Goal: Book appointment/travel/reservation

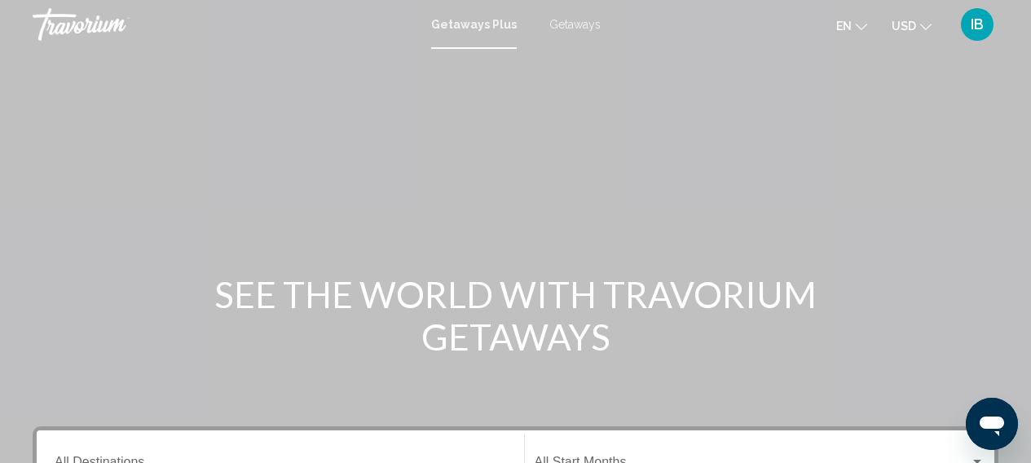
click at [583, 24] on span "Getaways" at bounding box center [574, 24] width 51 height 13
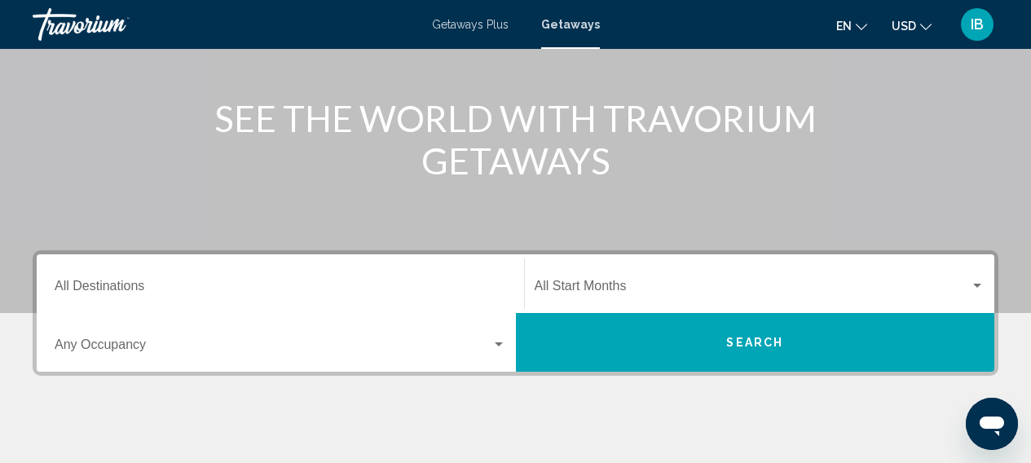
scroll to position [248, 1]
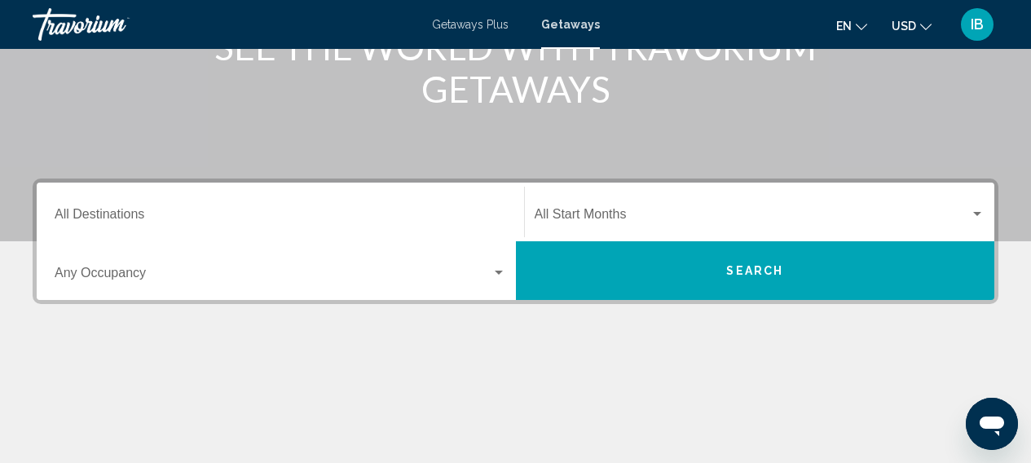
click at [103, 207] on div "Destination All Destinations" at bounding box center [280, 212] width 451 height 51
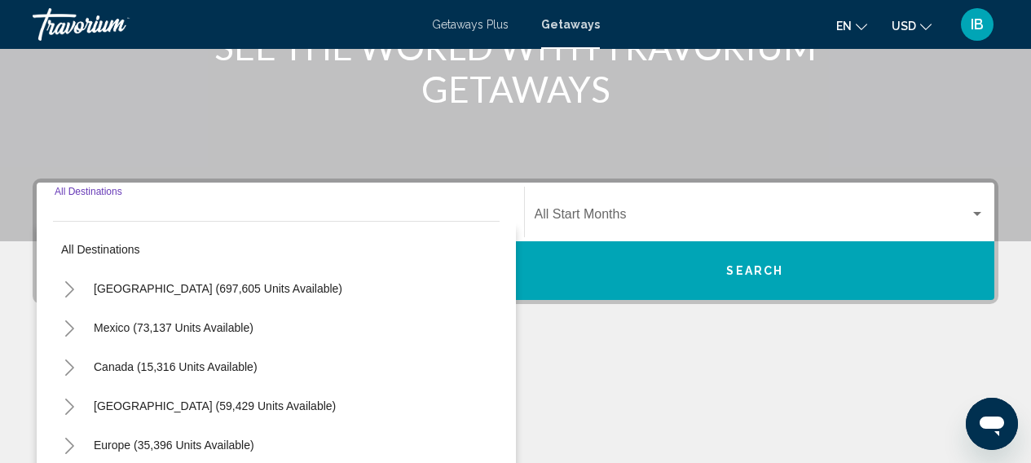
scroll to position [373, 0]
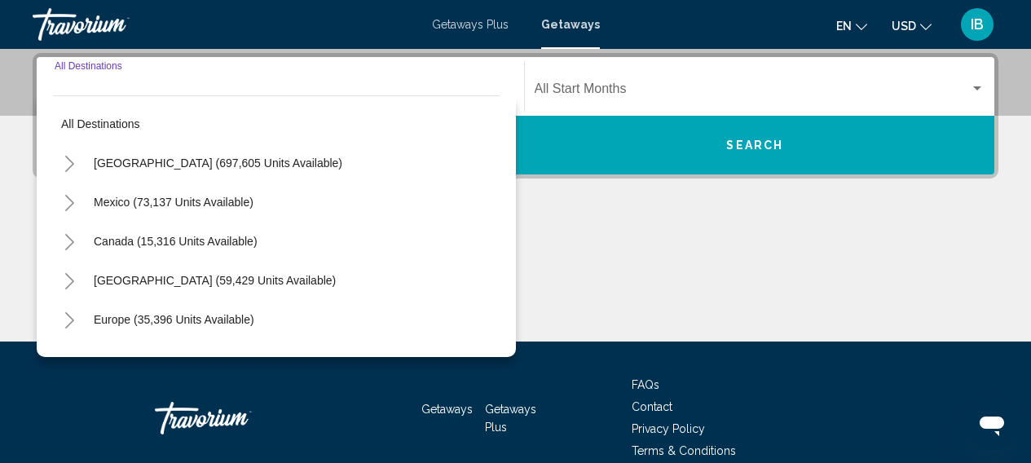
click at [82, 164] on button "Toggle United States (697,605 units available)" at bounding box center [69, 163] width 33 height 33
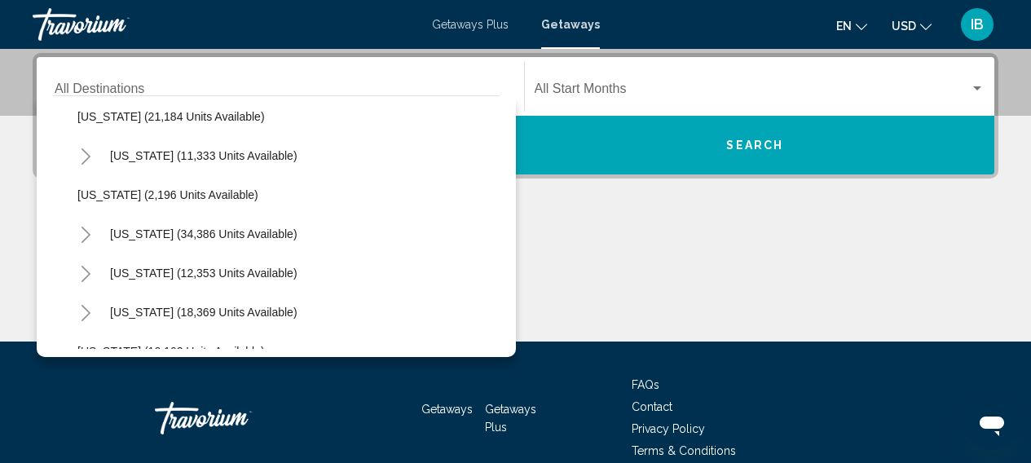
scroll to position [1354, 0]
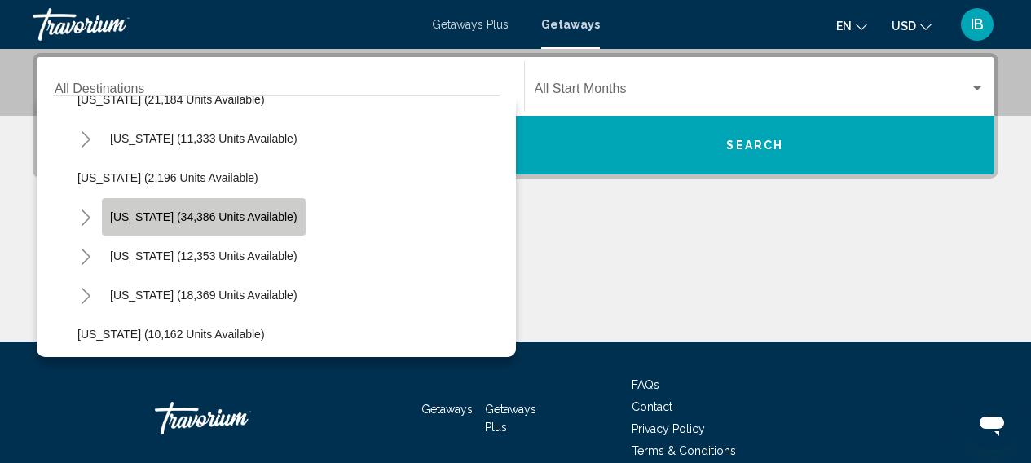
click at [130, 216] on span "[US_STATE] (34,386 units available)" at bounding box center [203, 216] width 187 height 13
type input "**********"
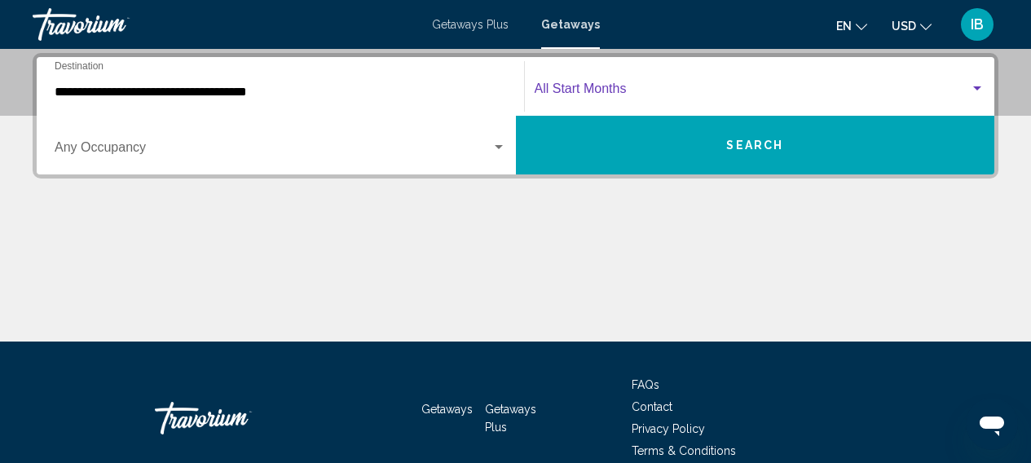
click at [614, 95] on span "Search widget" at bounding box center [752, 92] width 436 height 15
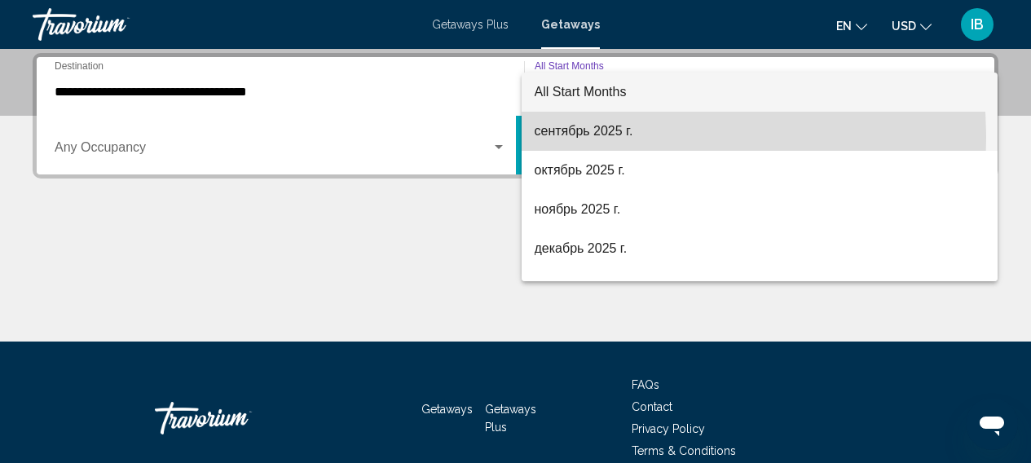
click at [565, 139] on span "сентябрь 2025 г." at bounding box center [759, 131] width 451 height 39
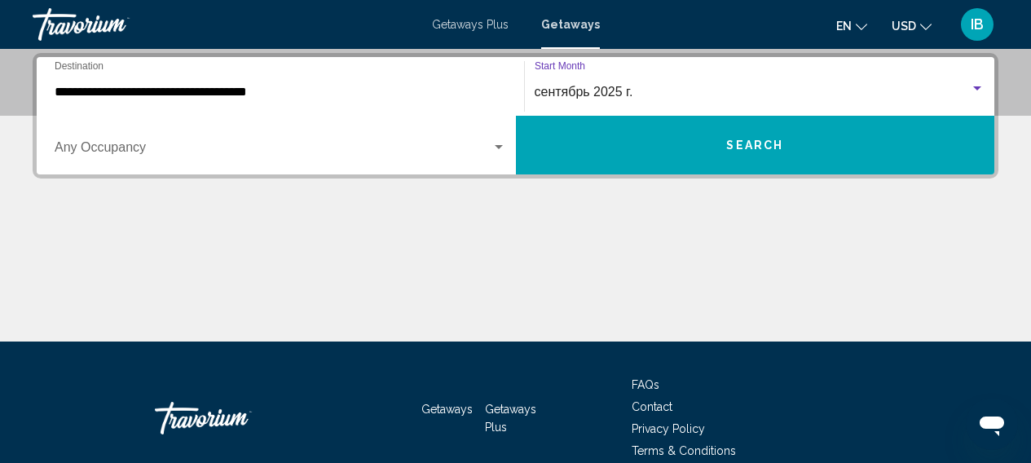
click at [737, 164] on button "Search" at bounding box center [755, 145] width 479 height 59
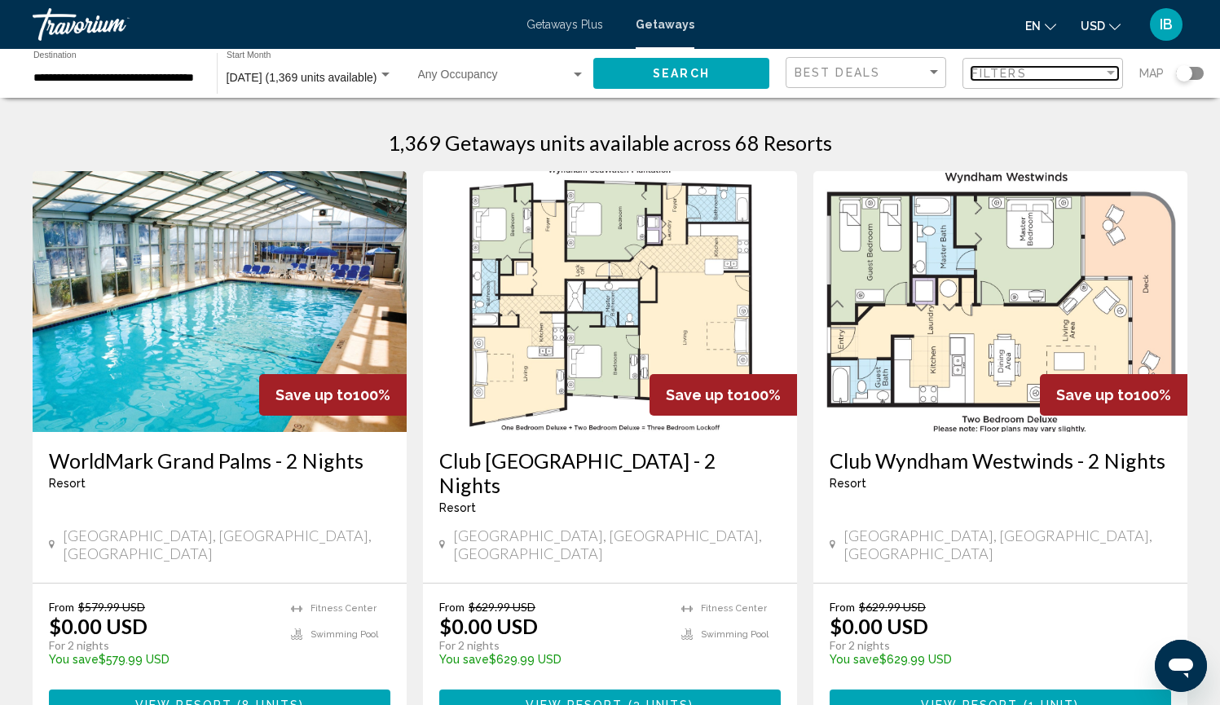
click at [1022, 76] on span "Filters" at bounding box center [998, 73] width 55 height 13
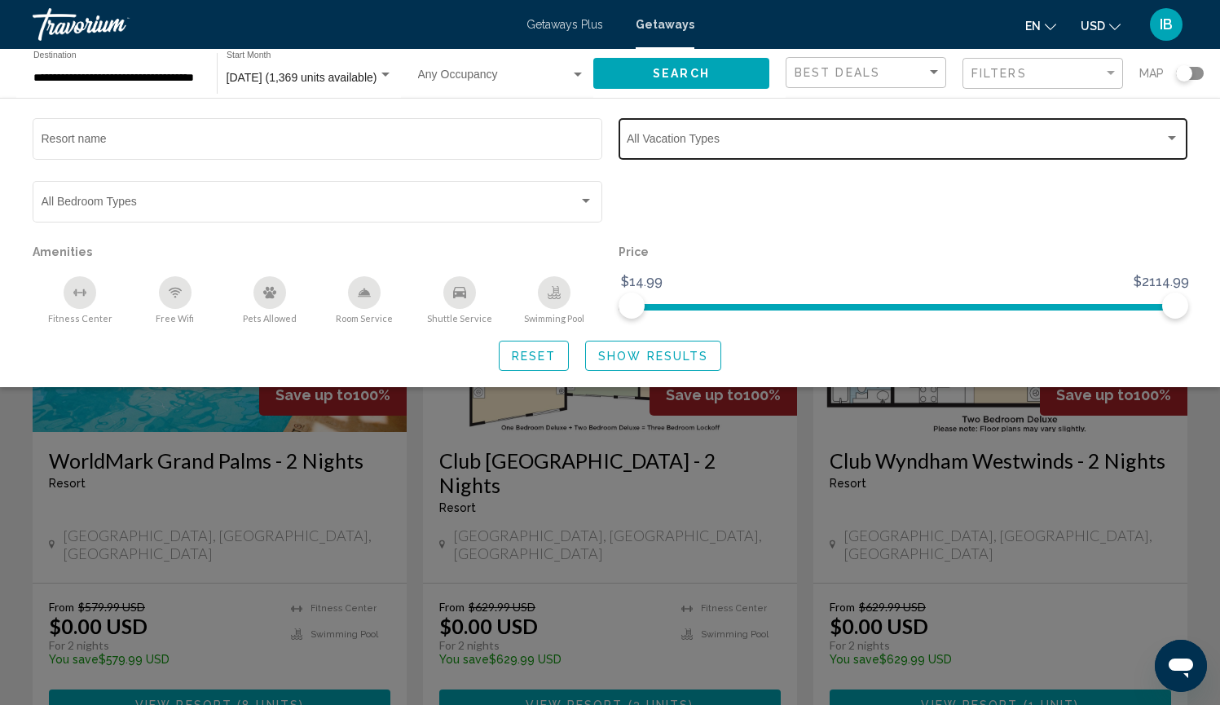
click at [718, 145] on span "Search widget" at bounding box center [896, 141] width 538 height 13
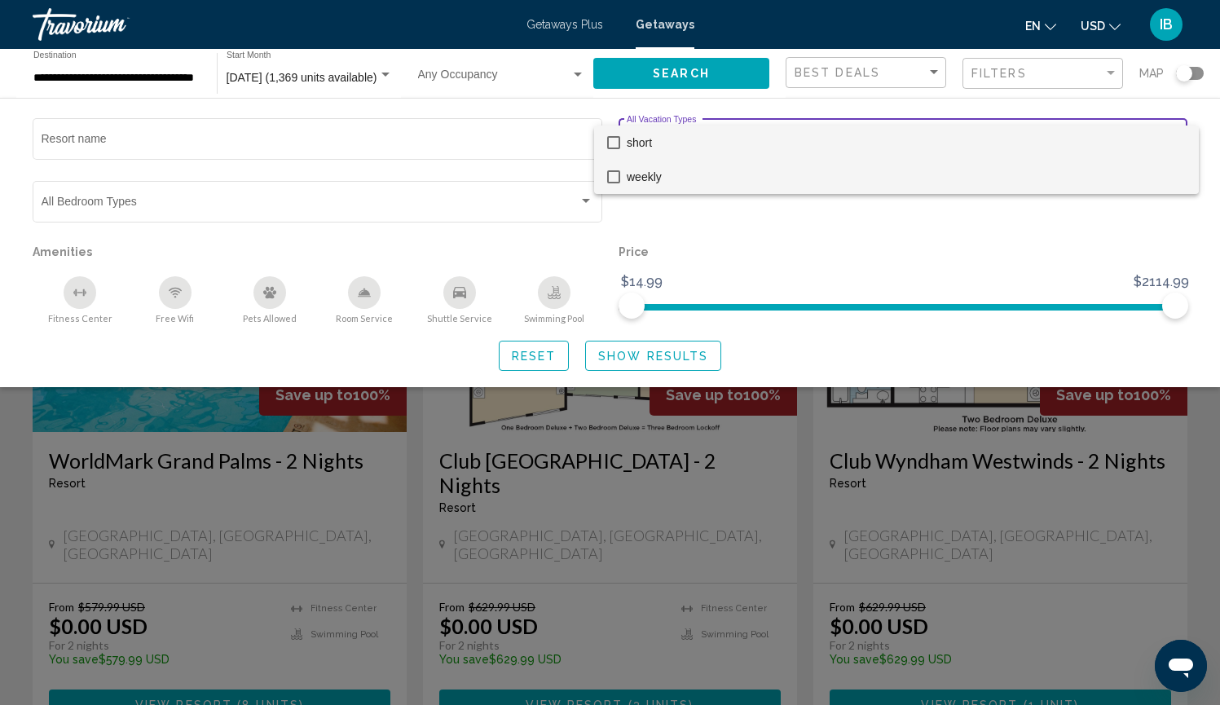
click at [688, 168] on span "weekly" at bounding box center [906, 177] width 559 height 34
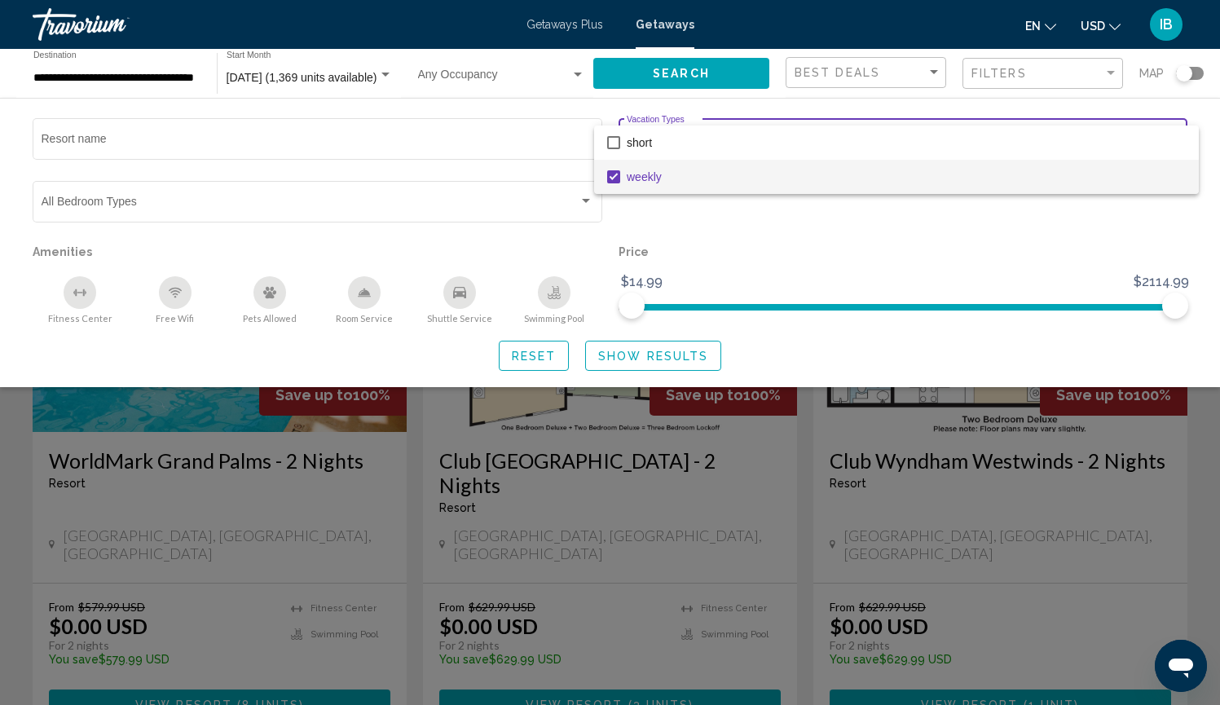
click at [604, 361] on div at bounding box center [610, 352] width 1220 height 705
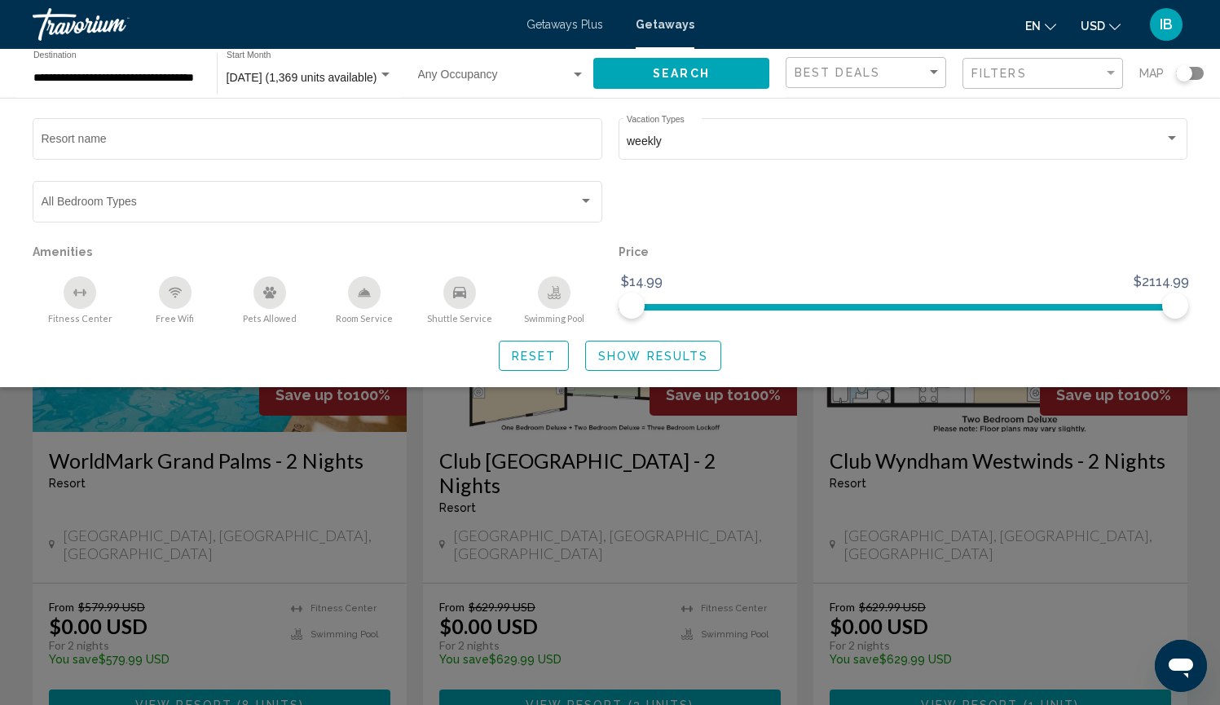
click at [604, 361] on span "Show Results" at bounding box center [653, 356] width 110 height 13
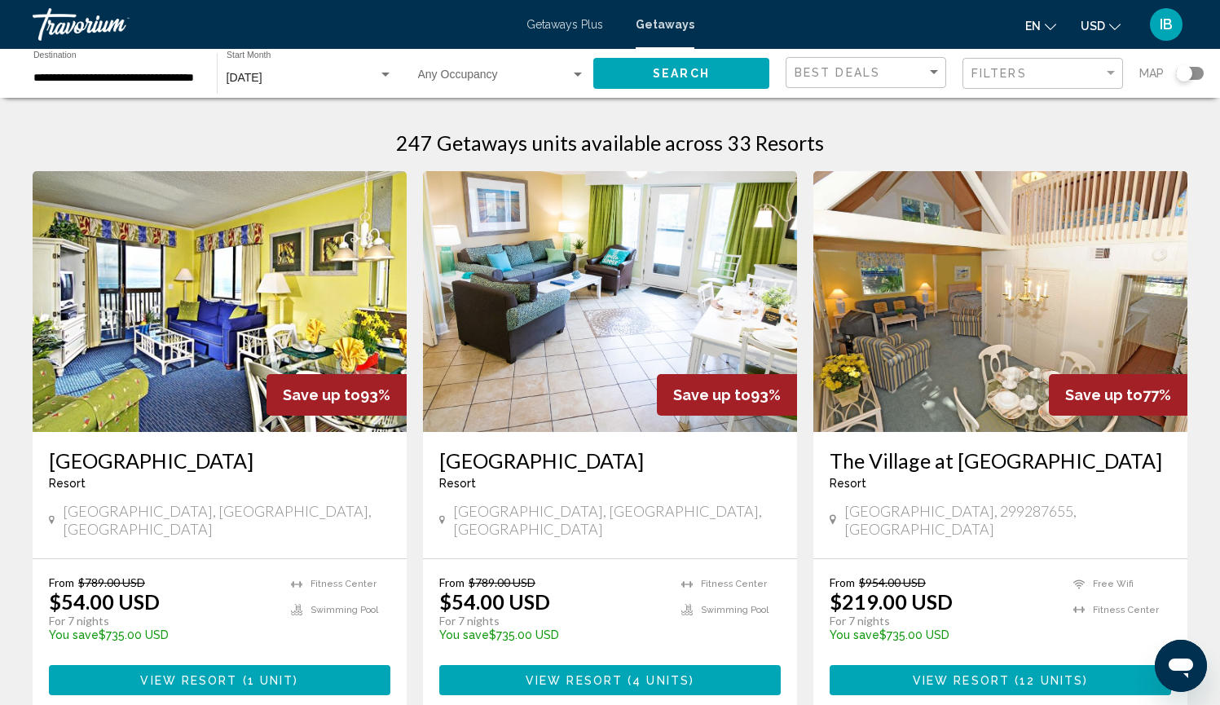
click at [1042, 71] on div "Search widget" at bounding box center [1184, 73] width 16 height 16
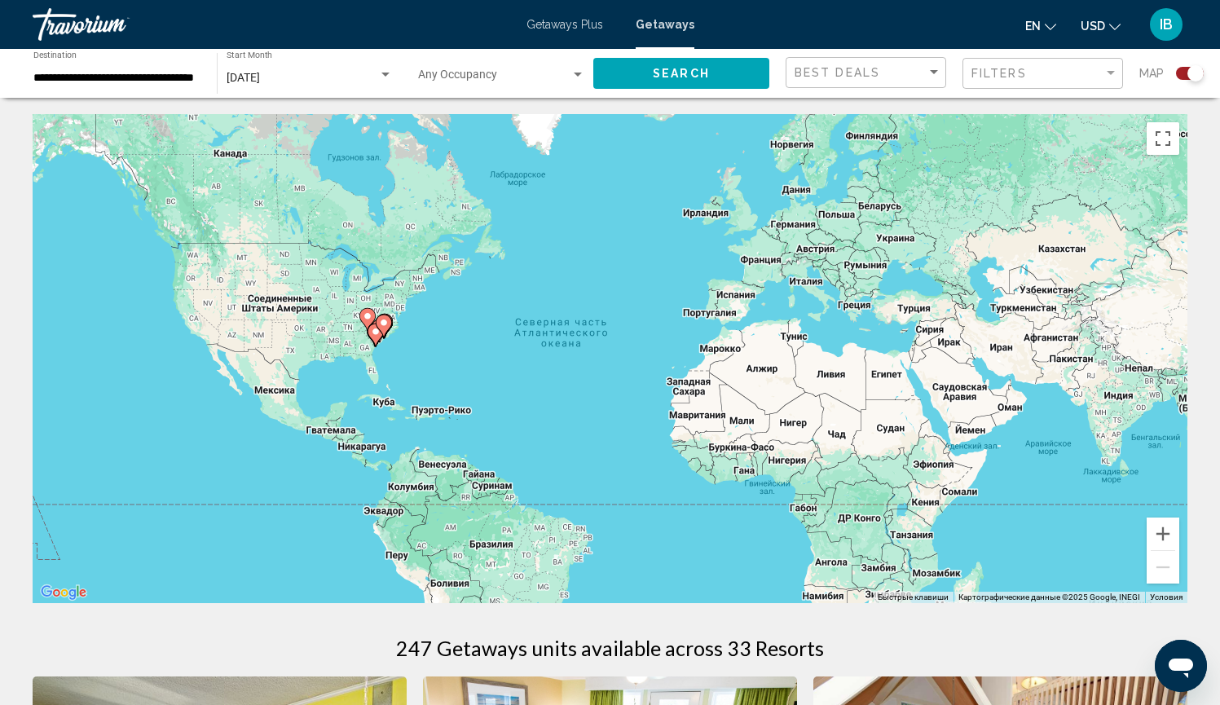
click at [375, 336] on icon "Main content" at bounding box center [374, 334] width 15 height 21
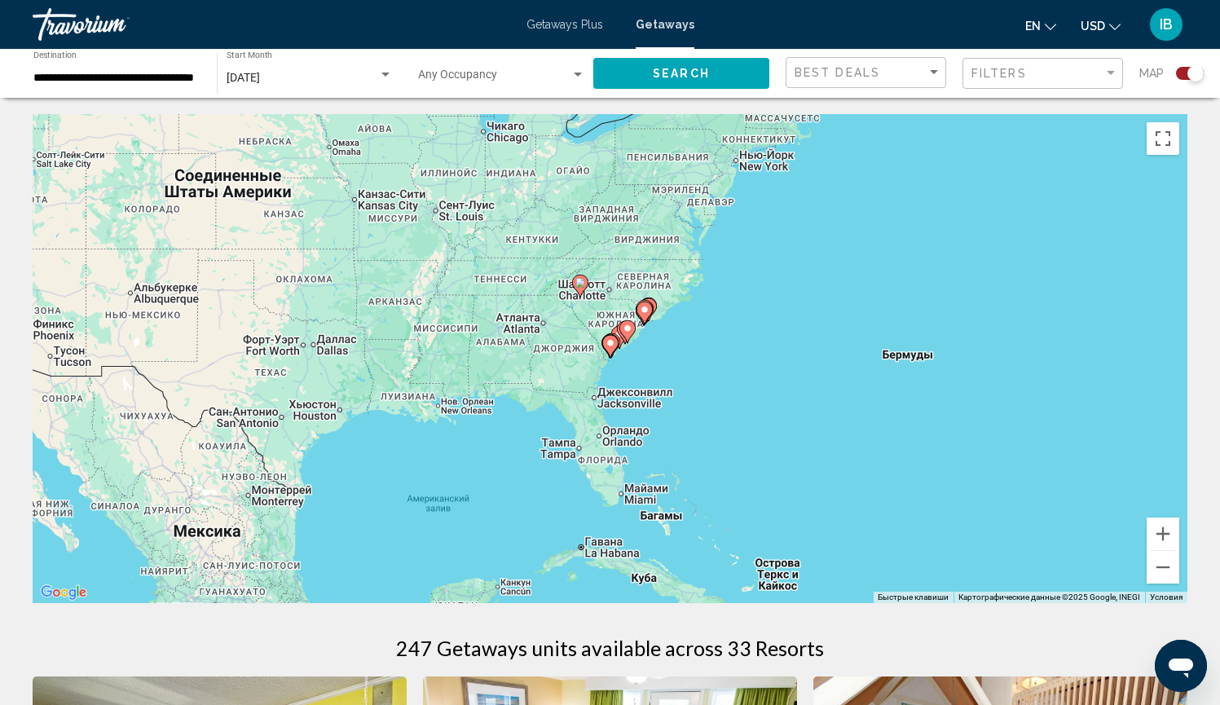
click at [636, 336] on div "Чтобы активировать перетаскивание с помощью клавиатуры, нажмите Alt + Ввод. Пос…" at bounding box center [610, 358] width 1154 height 489
click at [633, 340] on gmp-advanced-marker "Main content" at bounding box center [627, 331] width 16 height 24
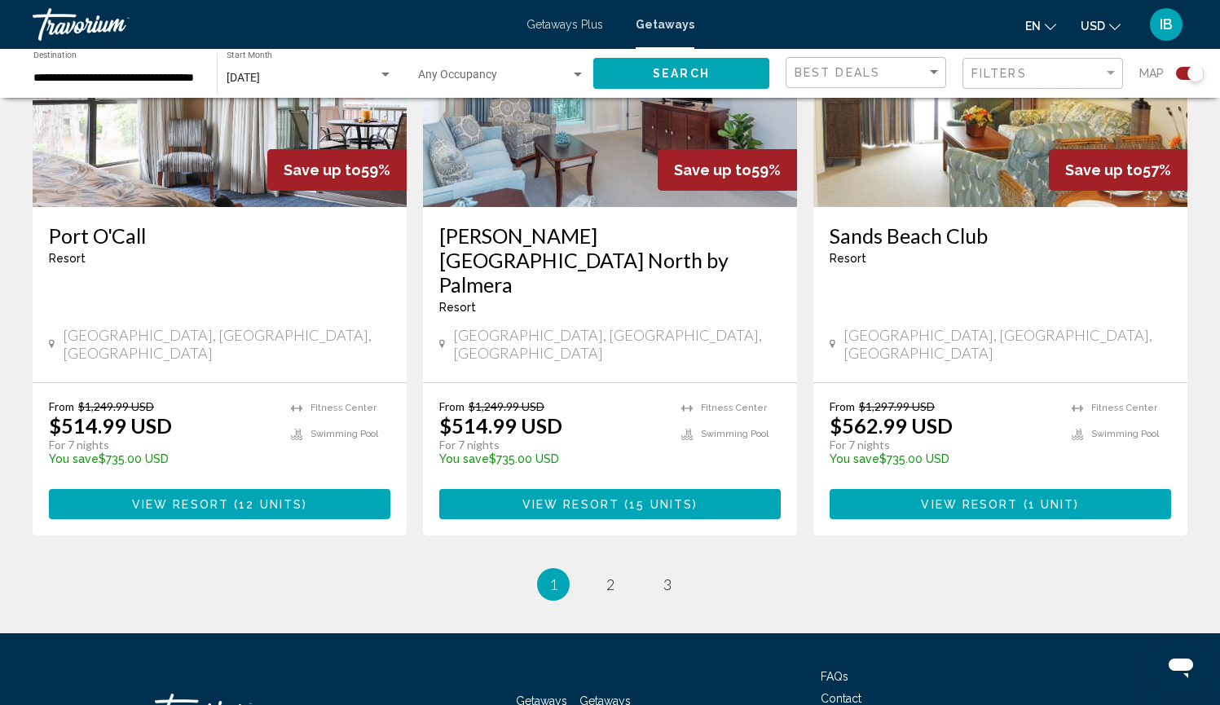
scroll to position [2465, 0]
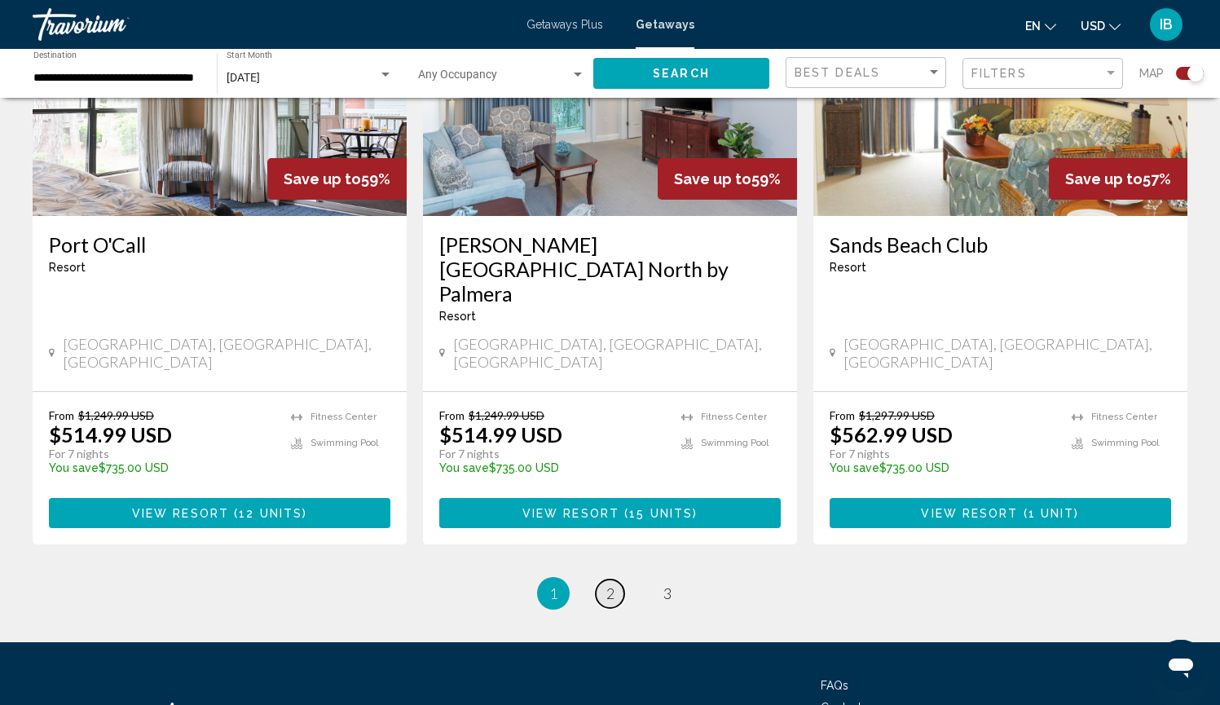
click at [619, 462] on link "page 2" at bounding box center [610, 593] width 29 height 29
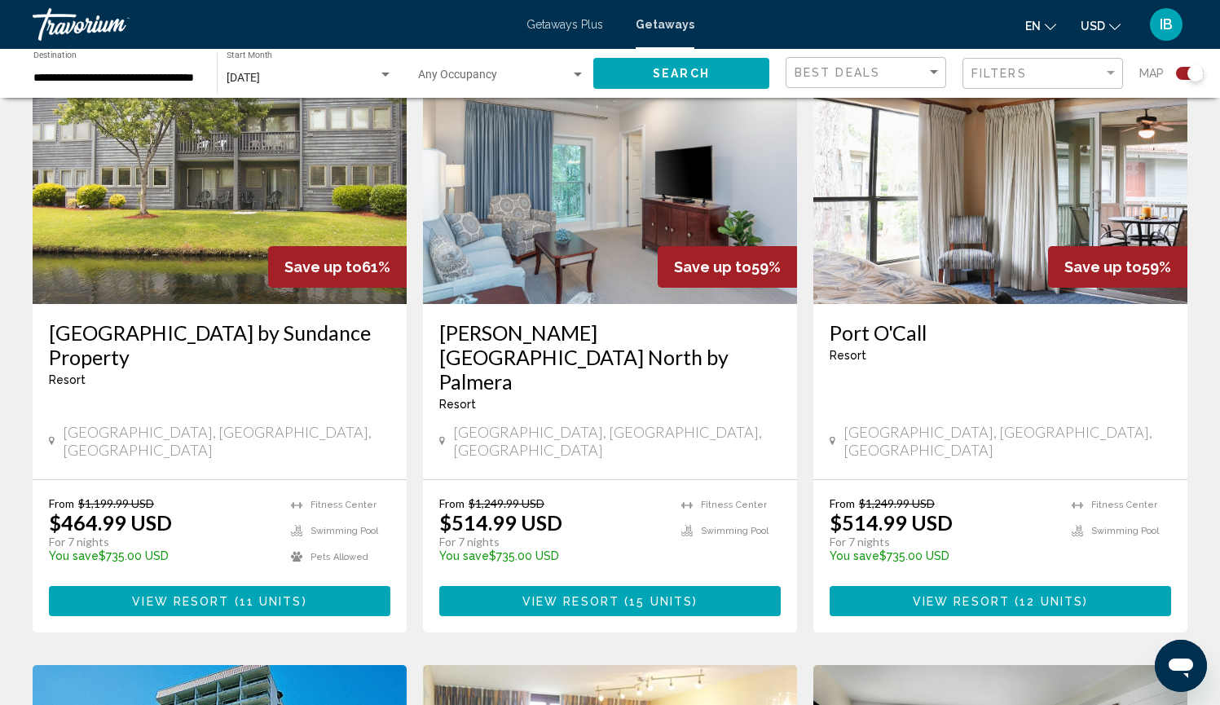
scroll to position [251, 0]
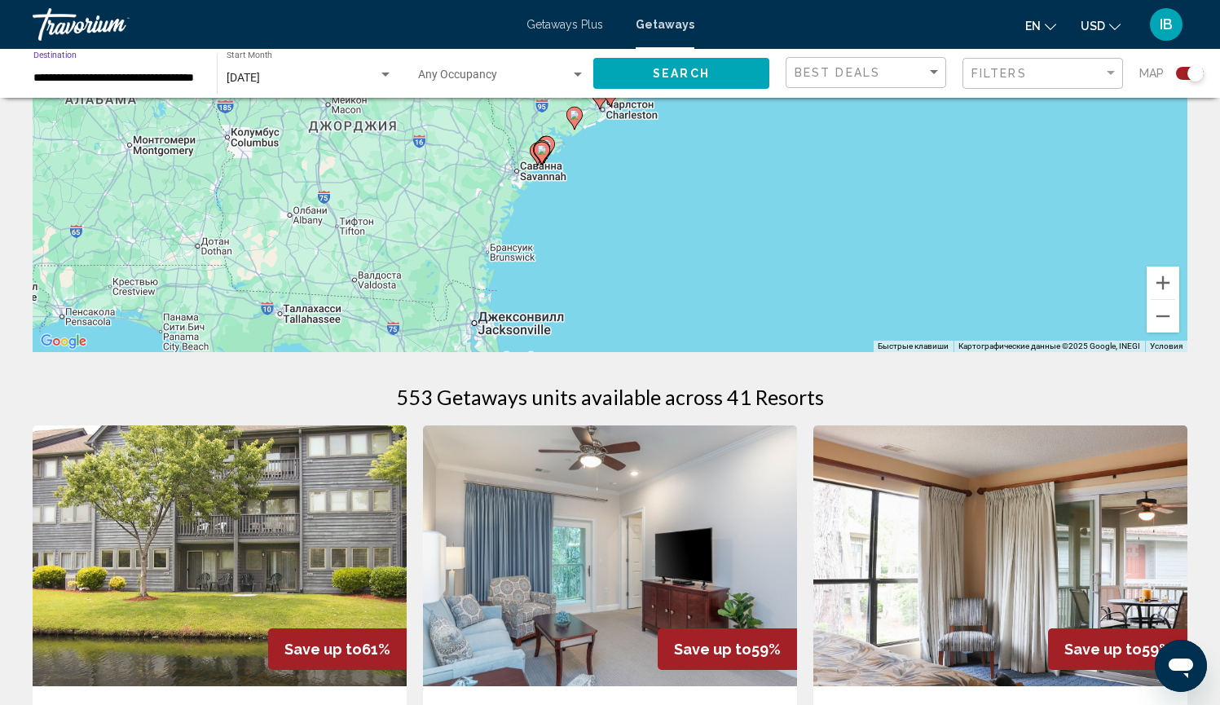
click at [79, 81] on input "**********" at bounding box center [116, 78] width 167 height 13
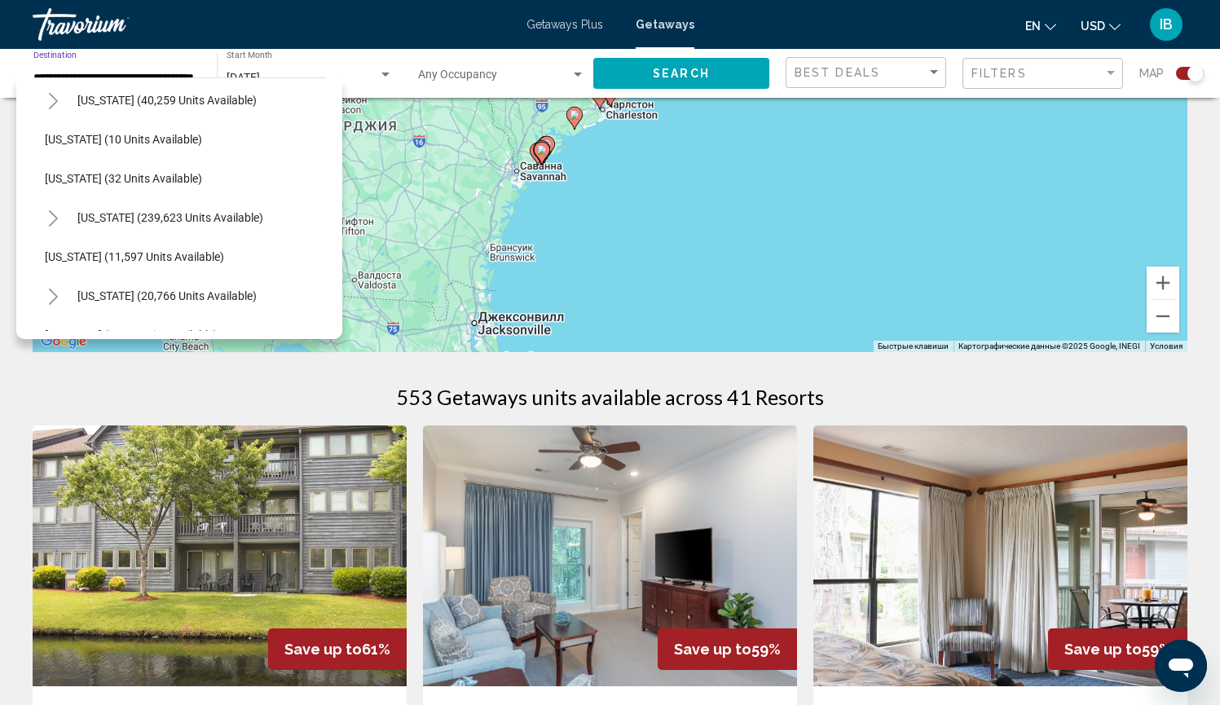
scroll to position [248, 12]
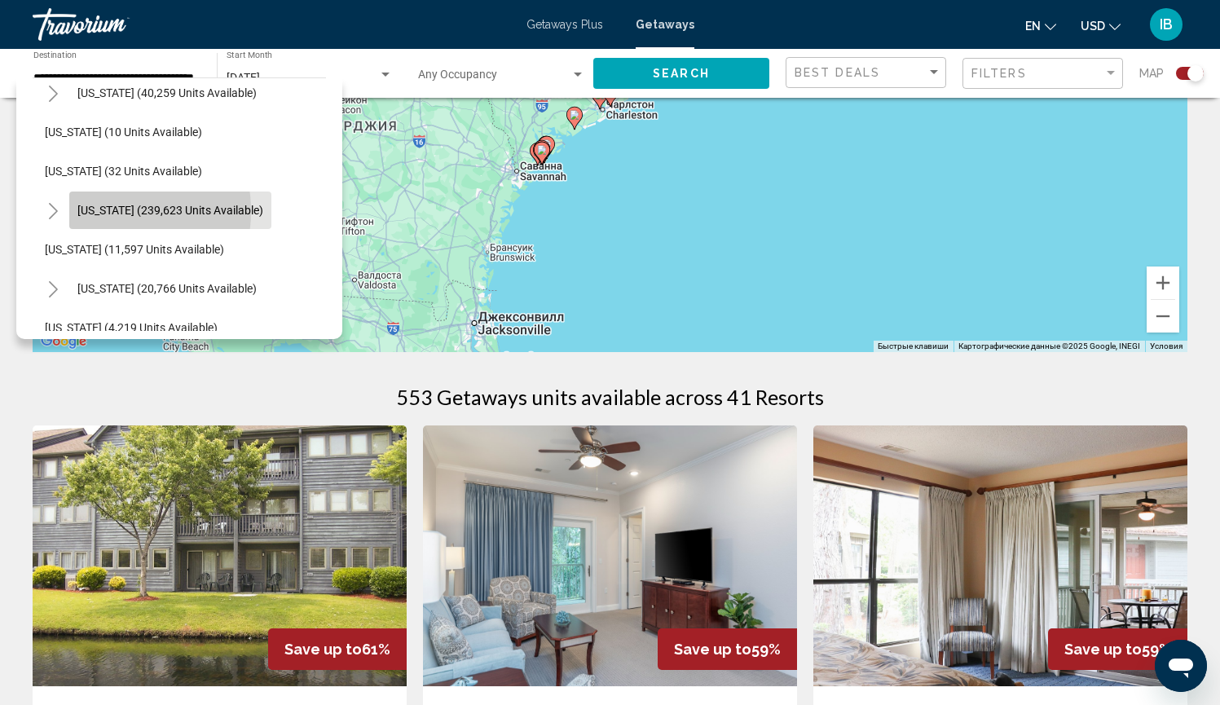
click at [97, 211] on span "[US_STATE] (239,623 units available)" at bounding box center [170, 210] width 186 height 13
type input "**********"
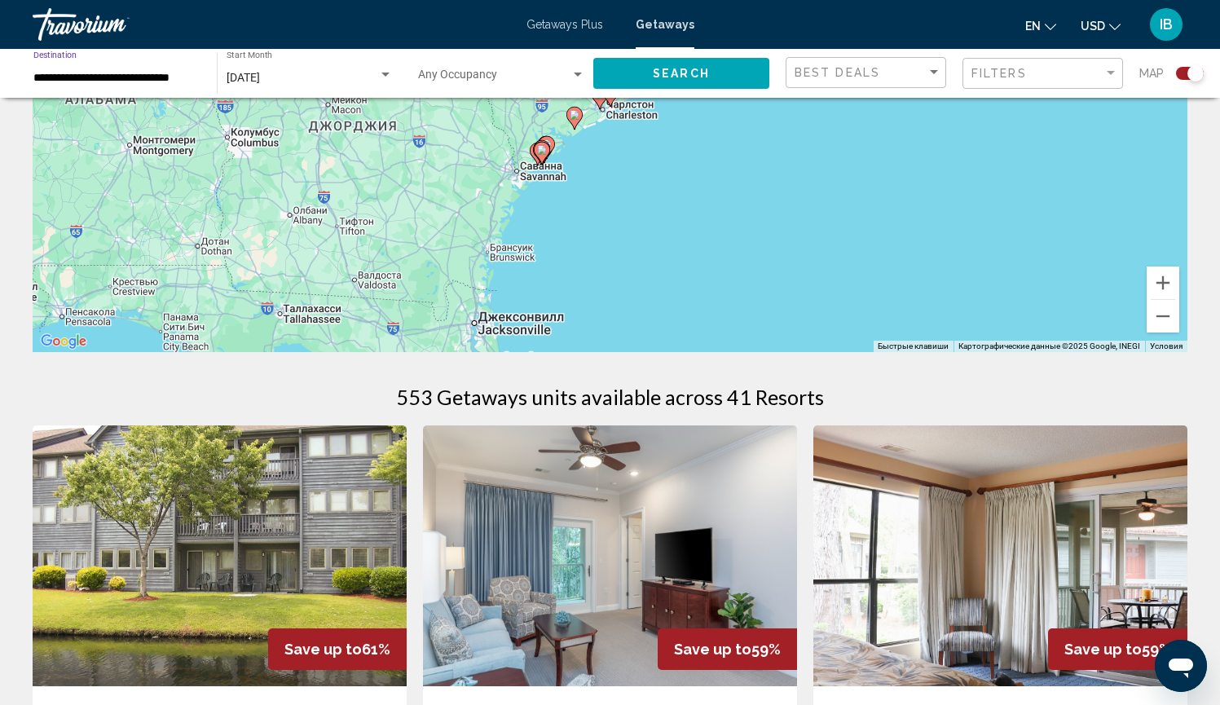
click at [679, 74] on span "Search" at bounding box center [681, 74] width 57 height 13
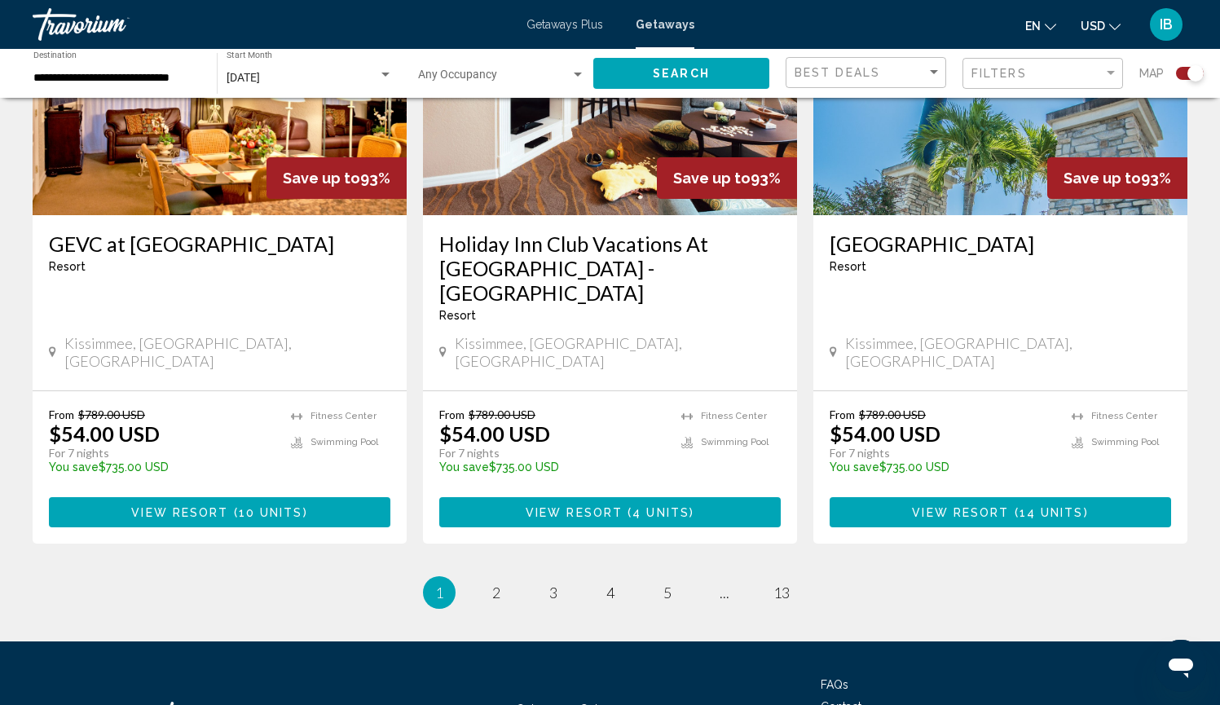
scroll to position [2538, 0]
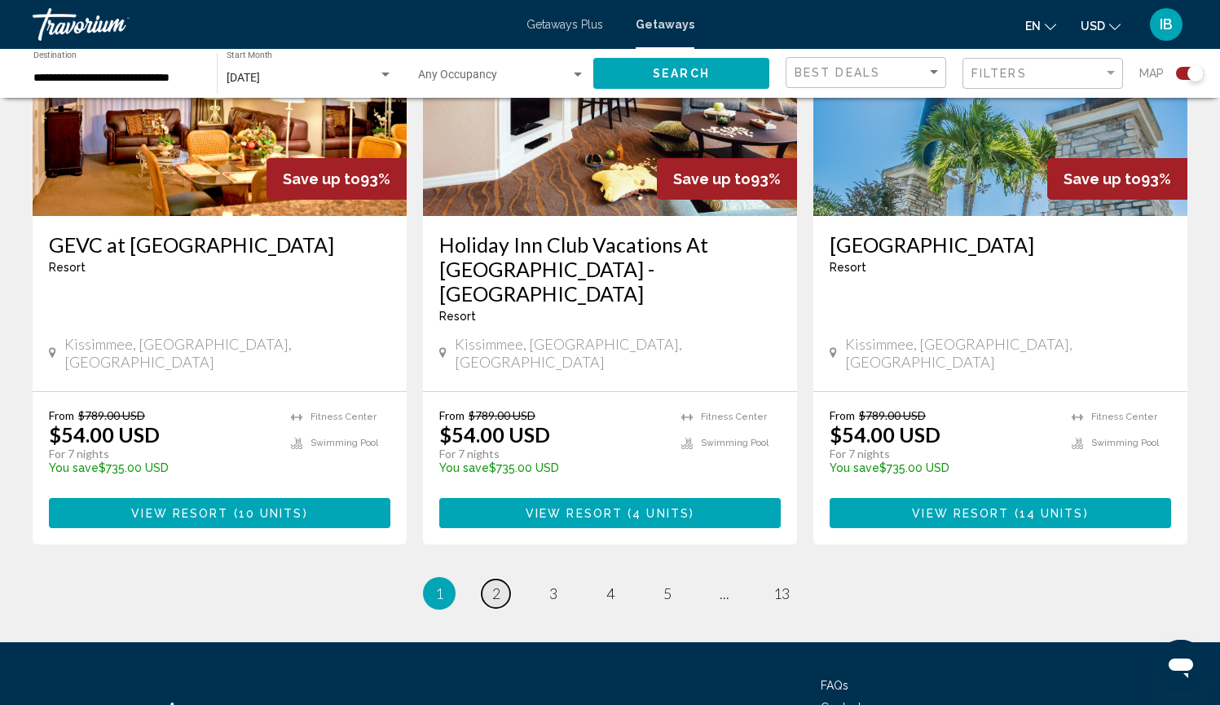
click at [496, 462] on link "page 2" at bounding box center [496, 593] width 29 height 29
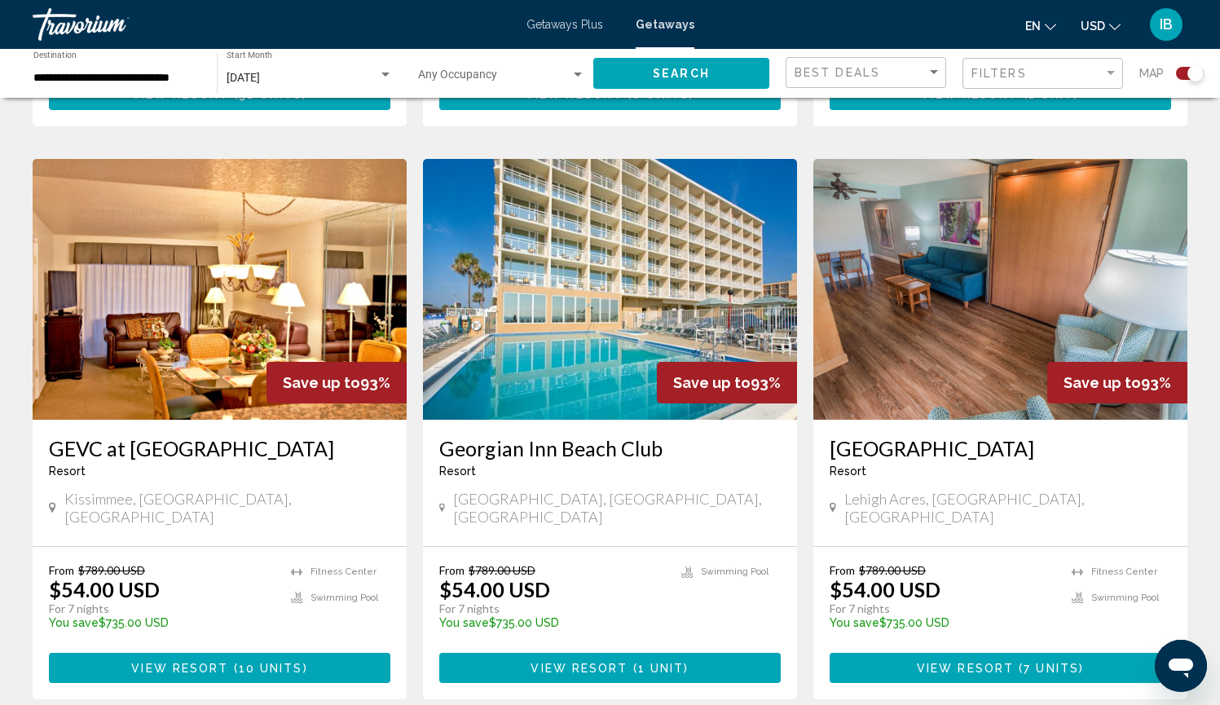
scroll to position [1713, 0]
click at [526, 462] on button "View Resort ( 1 unit )" at bounding box center [609, 668] width 341 height 30
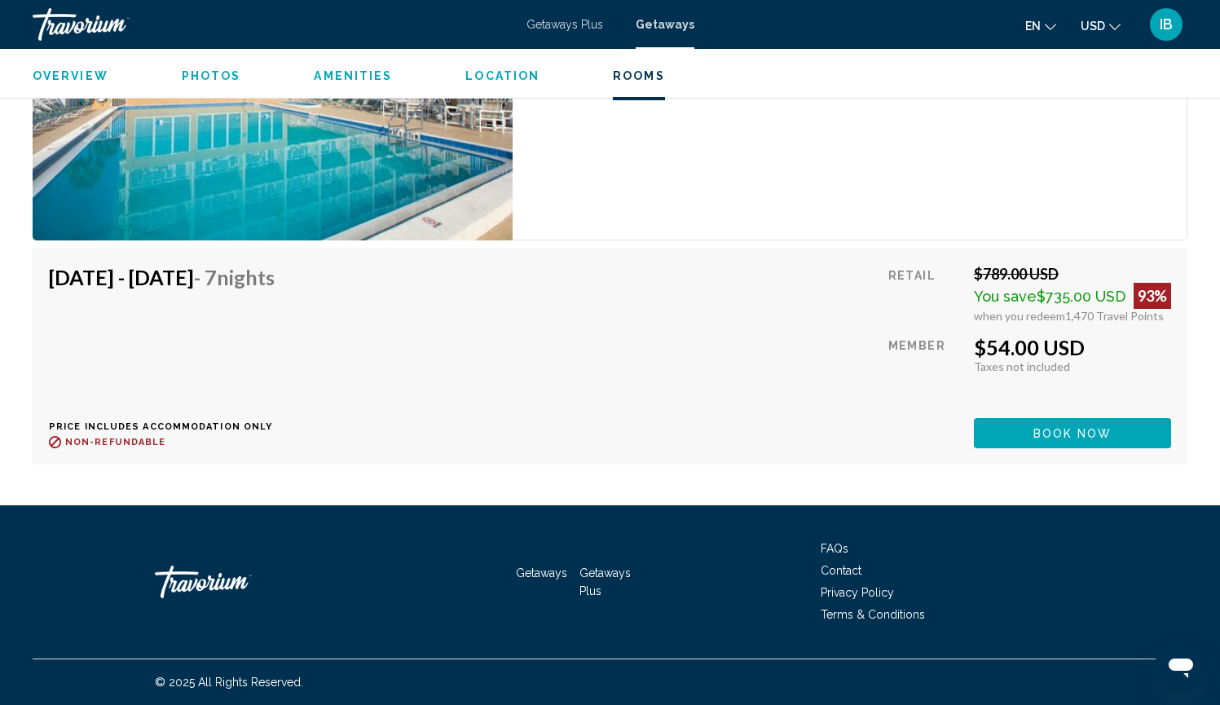
scroll to position [2675, 0]
click at [1042, 446] on button "Book now" at bounding box center [1072, 433] width 197 height 30
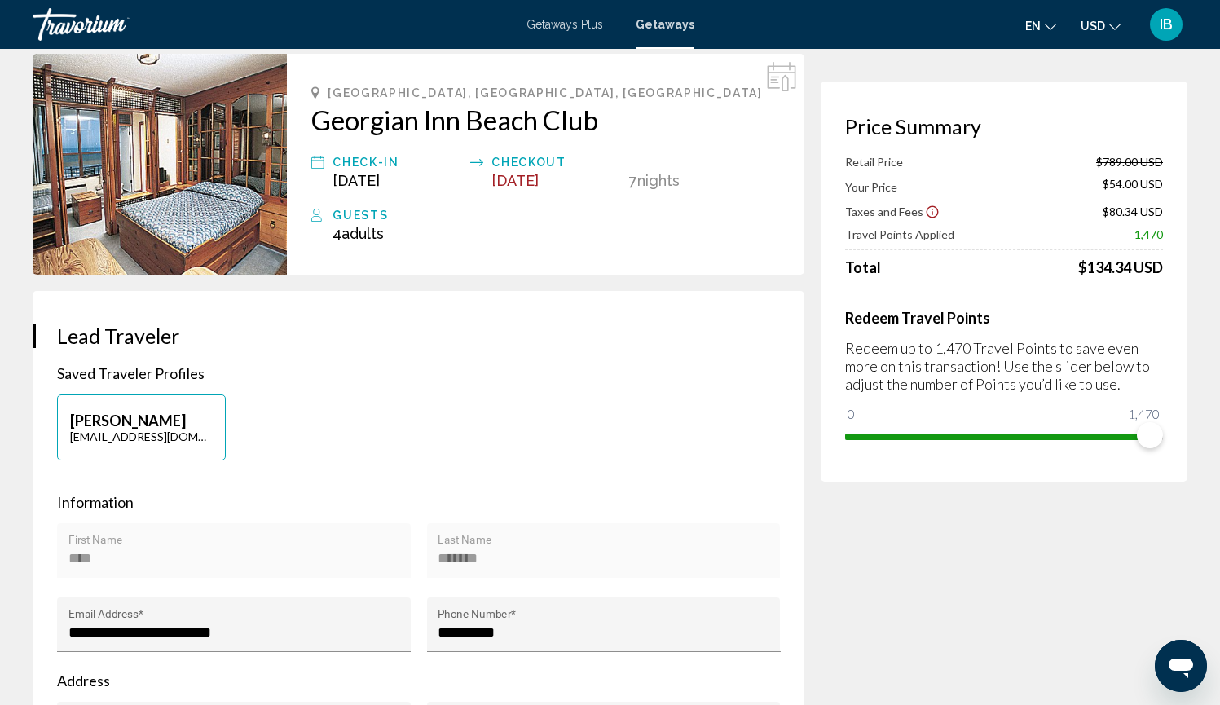
scroll to position [94, 1]
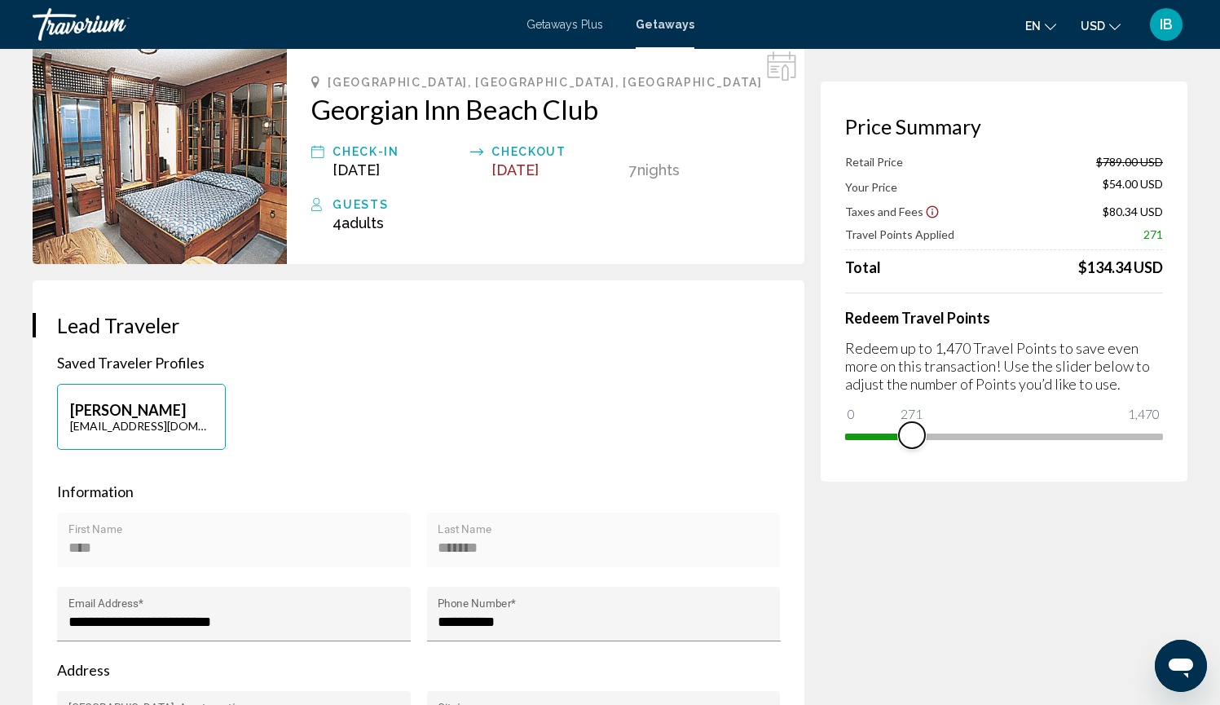
drag, startPoint x: 1150, startPoint y: 442, endPoint x: 912, endPoint y: 455, distance: 238.2
click at [912, 455] on div "Price Summary Retail Price $789.00 USD Your Price $54.00 USD Taxes and Fees $80…" at bounding box center [1003, 281] width 367 height 400
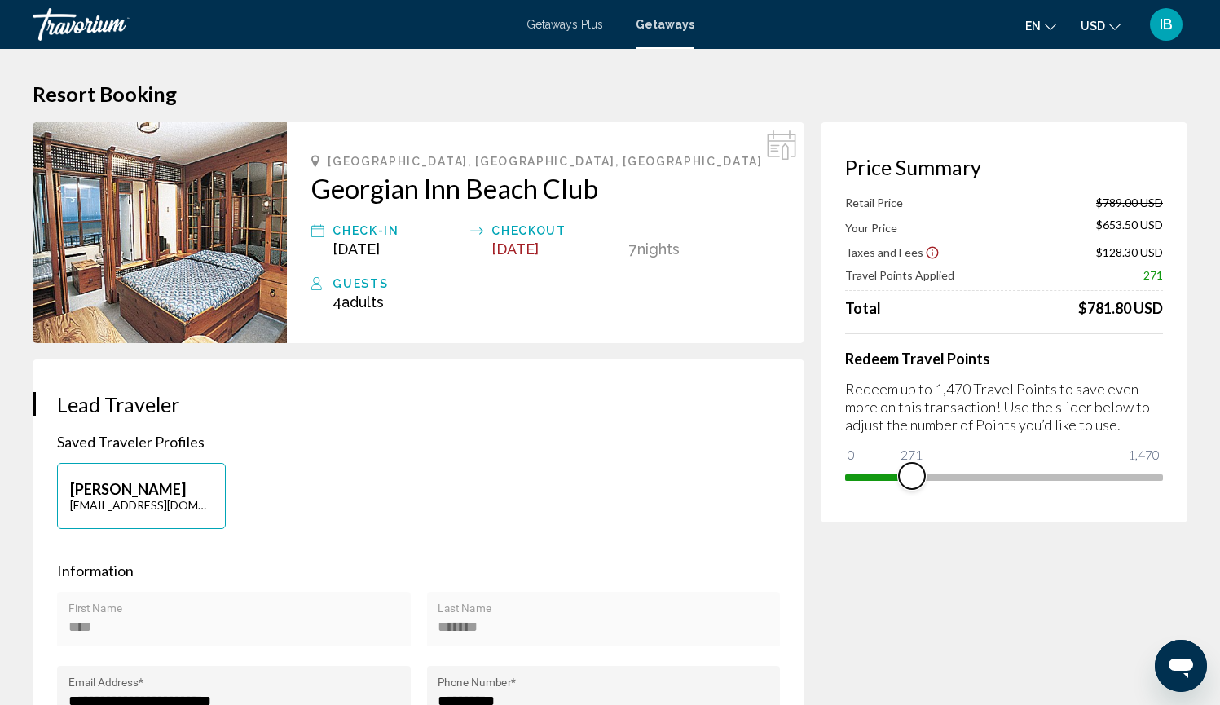
scroll to position [0, 0]
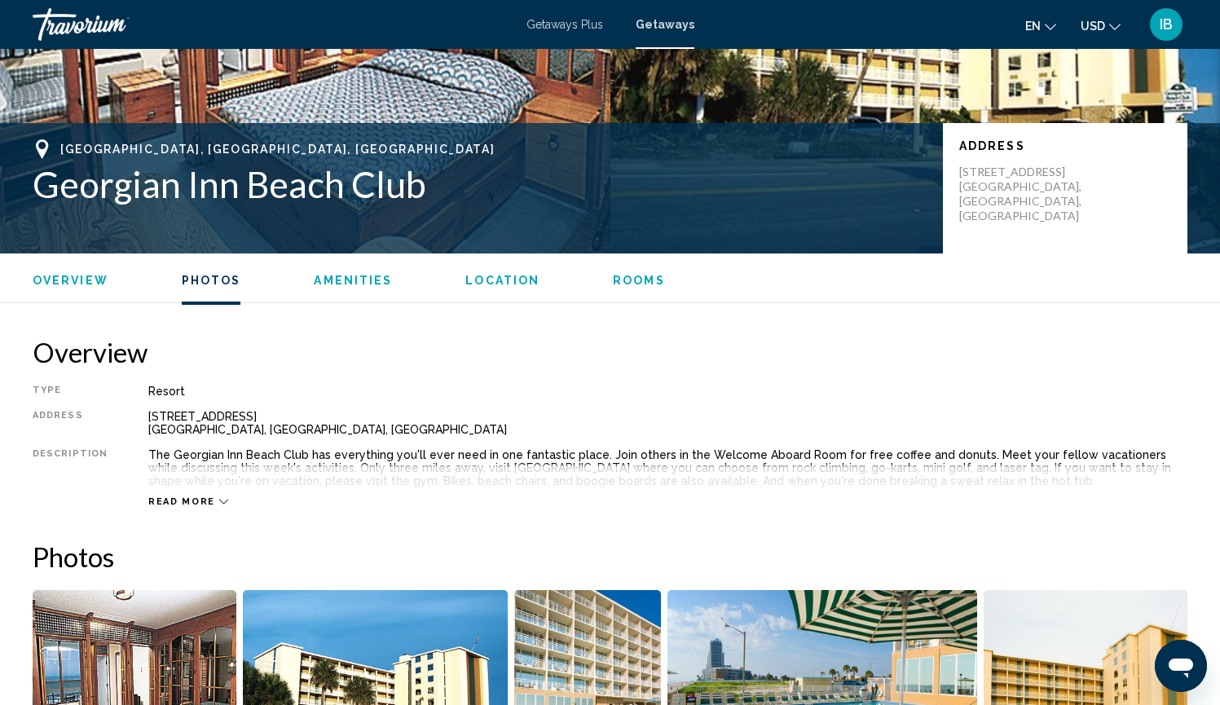
scroll to position [44, 0]
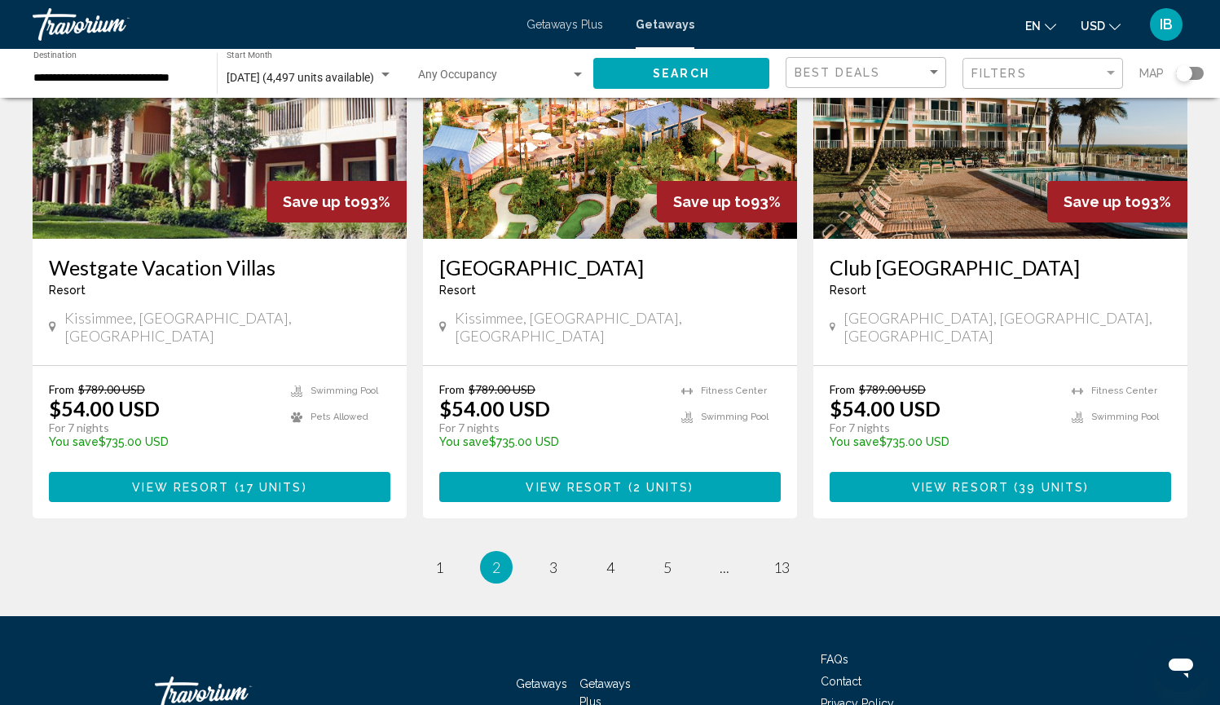
scroll to position [1959, 0]
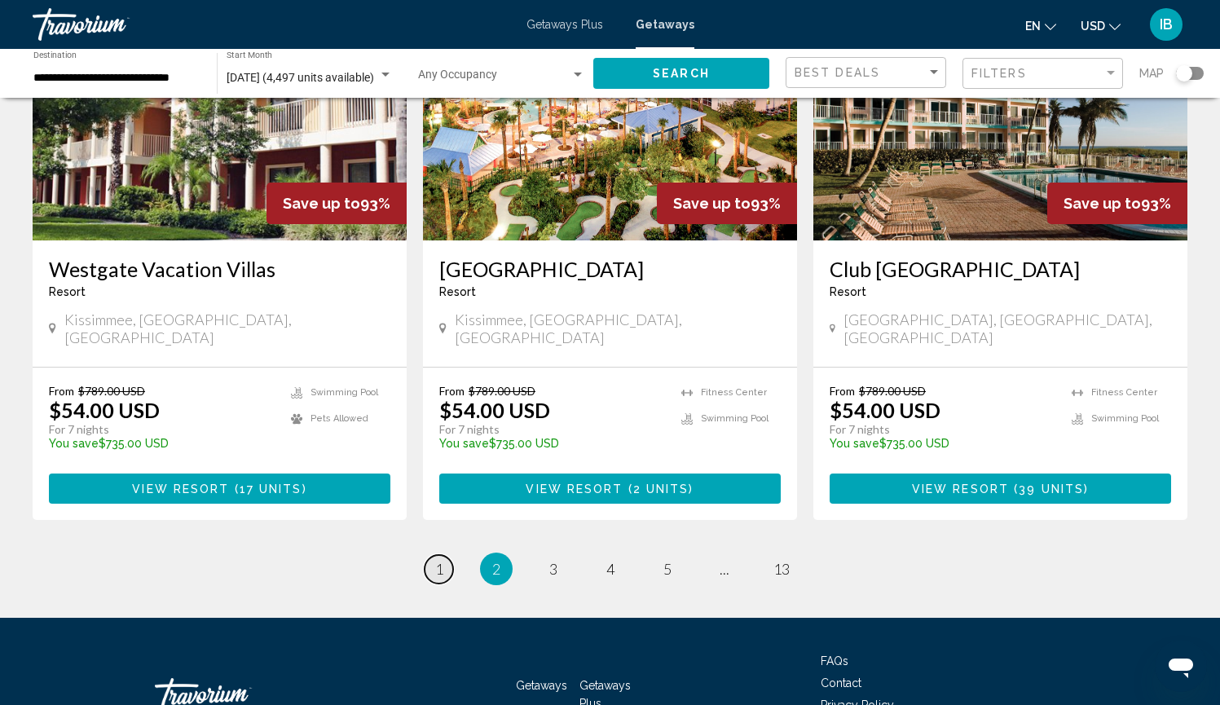
click at [433, 462] on link "page 1" at bounding box center [438, 569] width 29 height 29
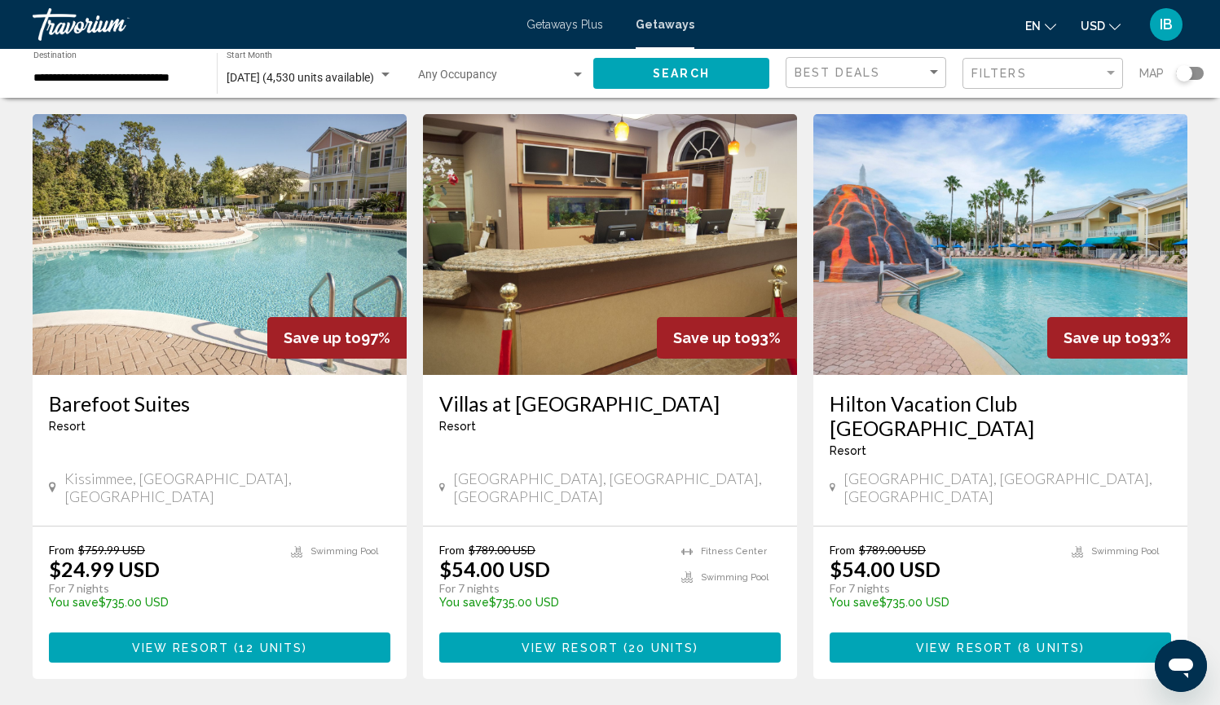
scroll to position [70, 0]
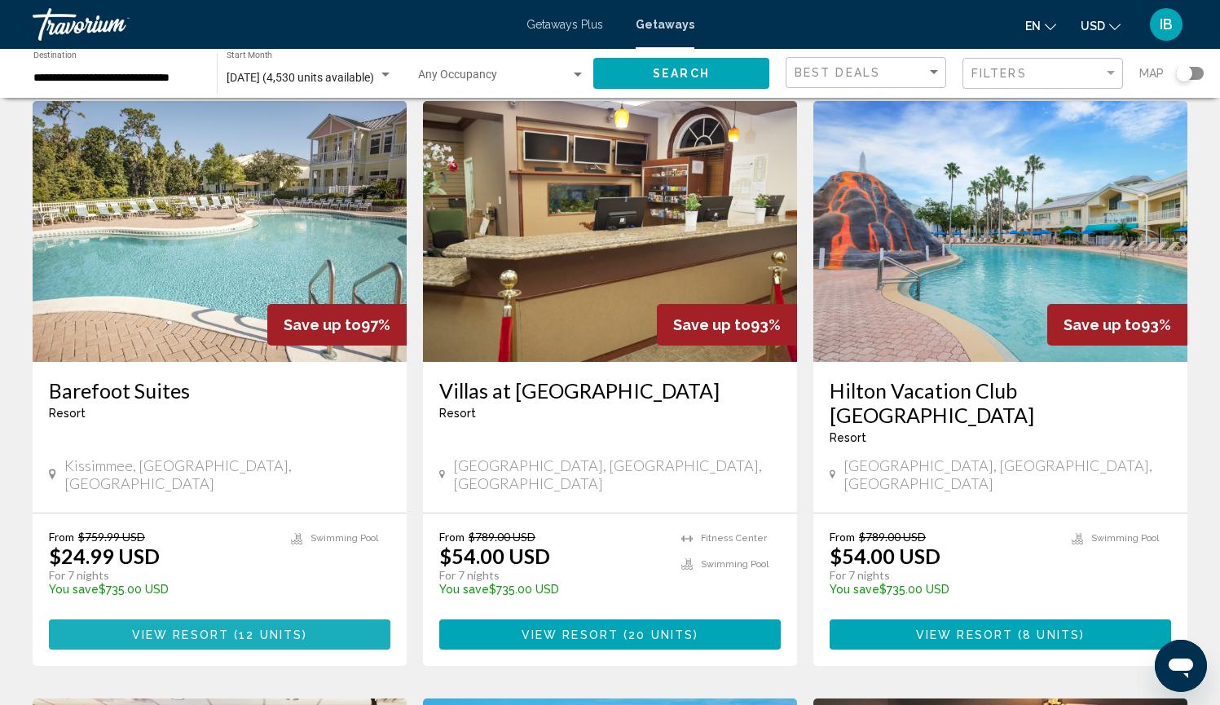
click at [283, 462] on span "12 units" at bounding box center [271, 634] width 64 height 13
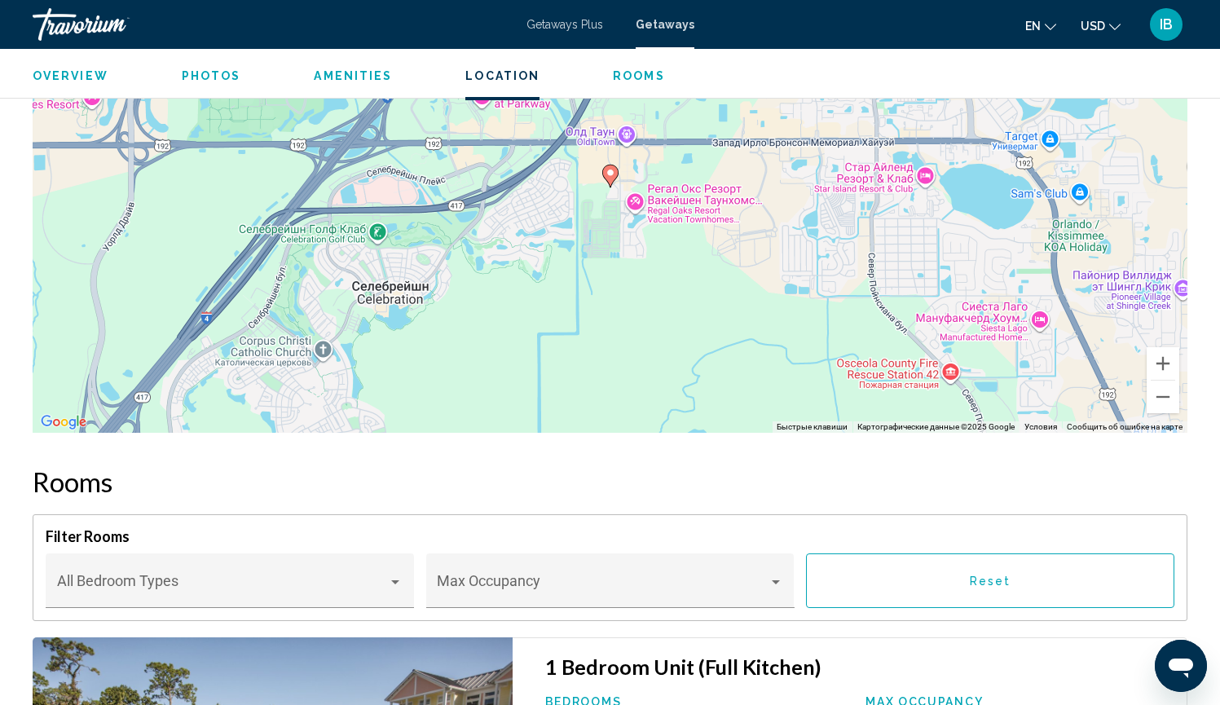
scroll to position [2311, 0]
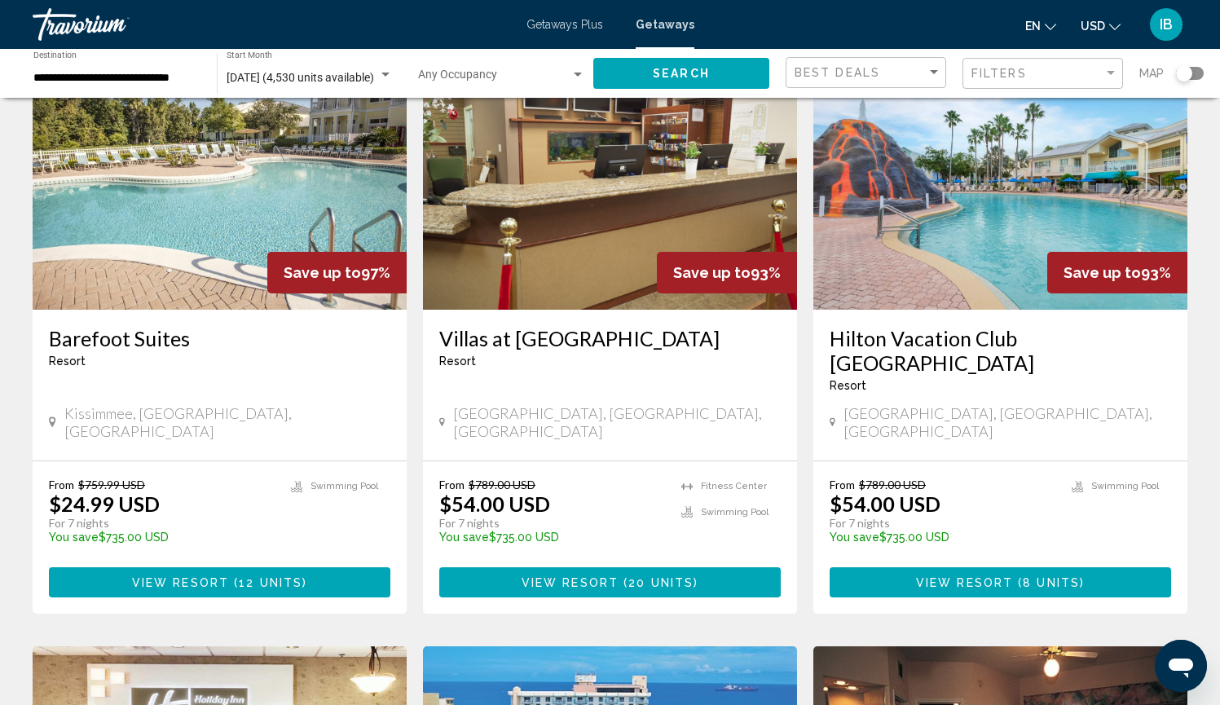
scroll to position [160, 0]
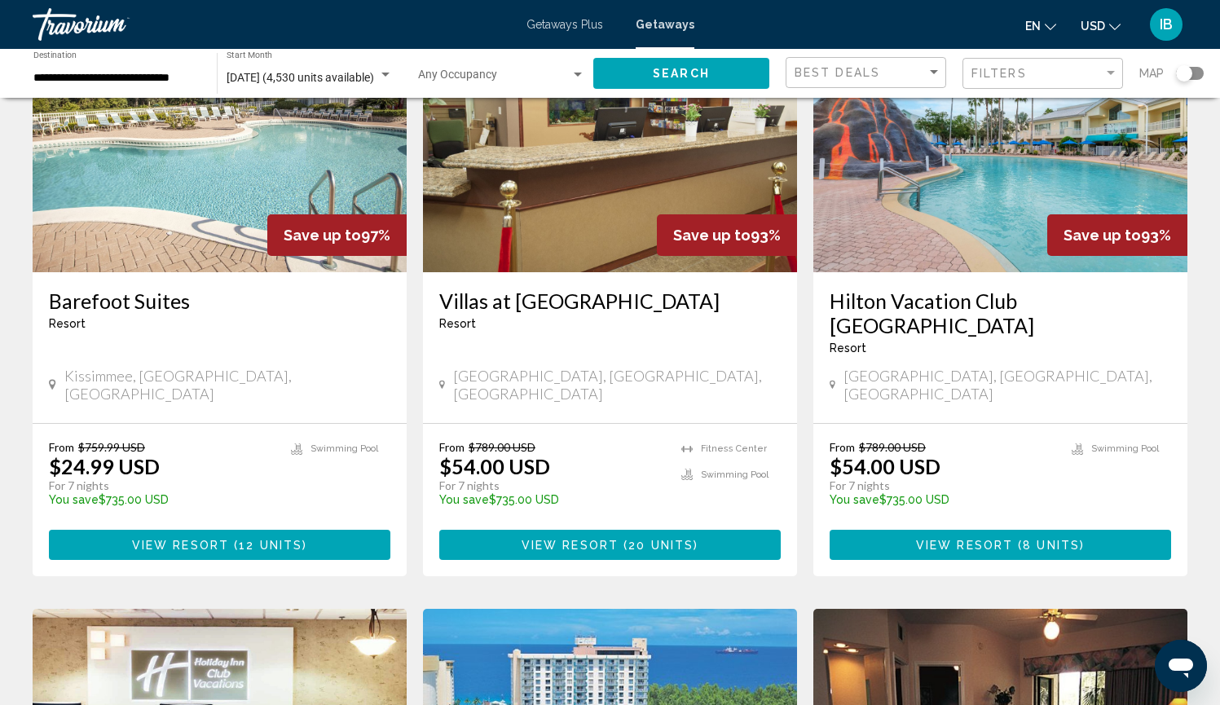
click at [551, 462] on button "View Resort ( 20 units )" at bounding box center [609, 545] width 341 height 30
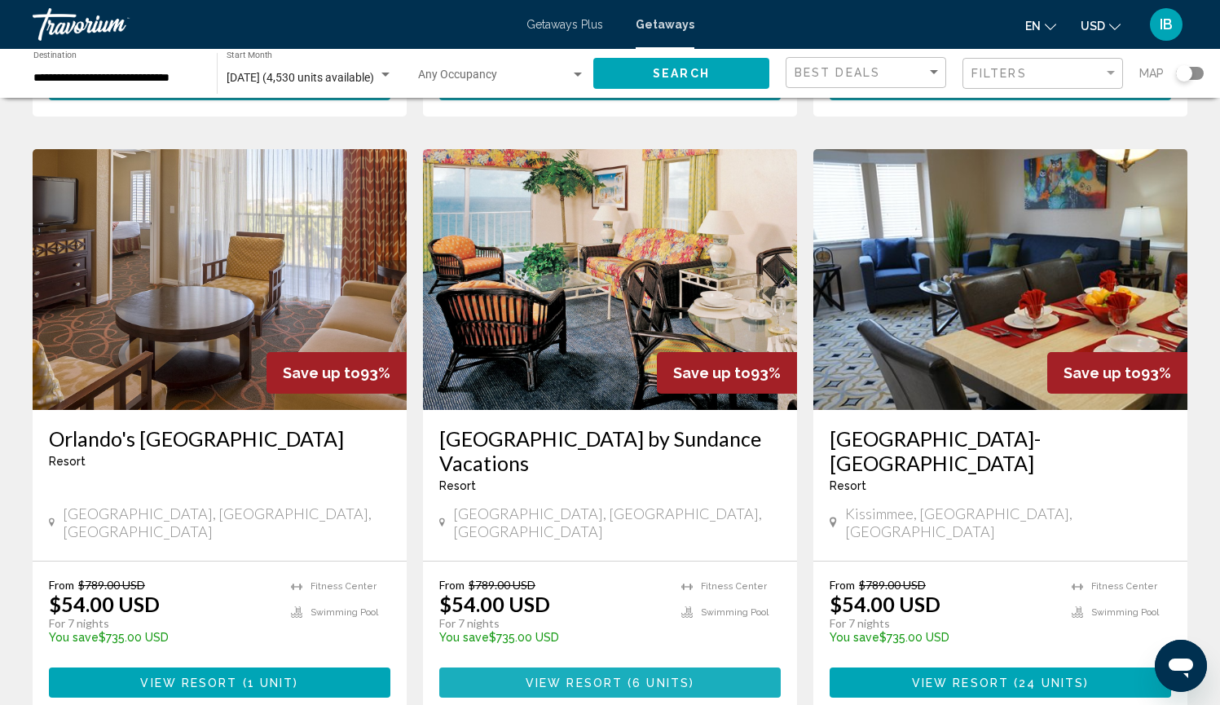
click at [582, 462] on span "View Resort" at bounding box center [574, 682] width 97 height 13
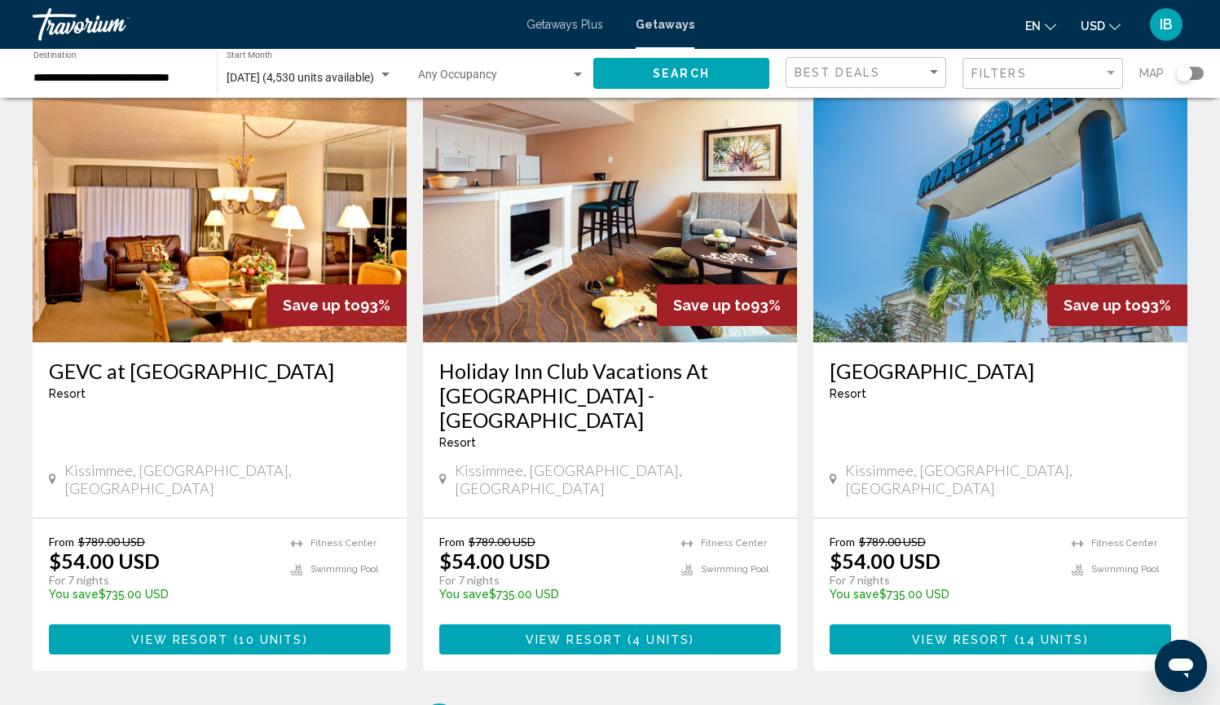
click at [504, 462] on ul "1 / 13 You're on page 1 page 2 page 3 page 4 page 5 page ... page 13" at bounding box center [610, 719] width 1154 height 33
click at [497, 462] on span "2" at bounding box center [496, 719] width 8 height 18
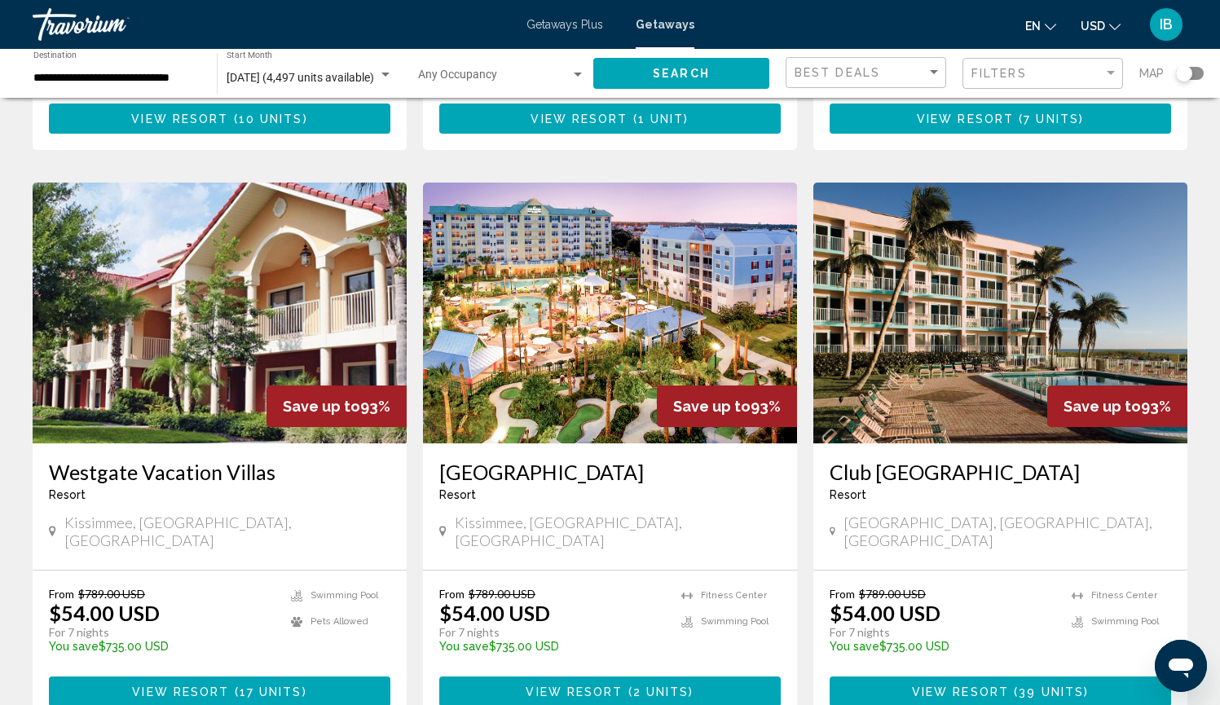
scroll to position [1777, 0]
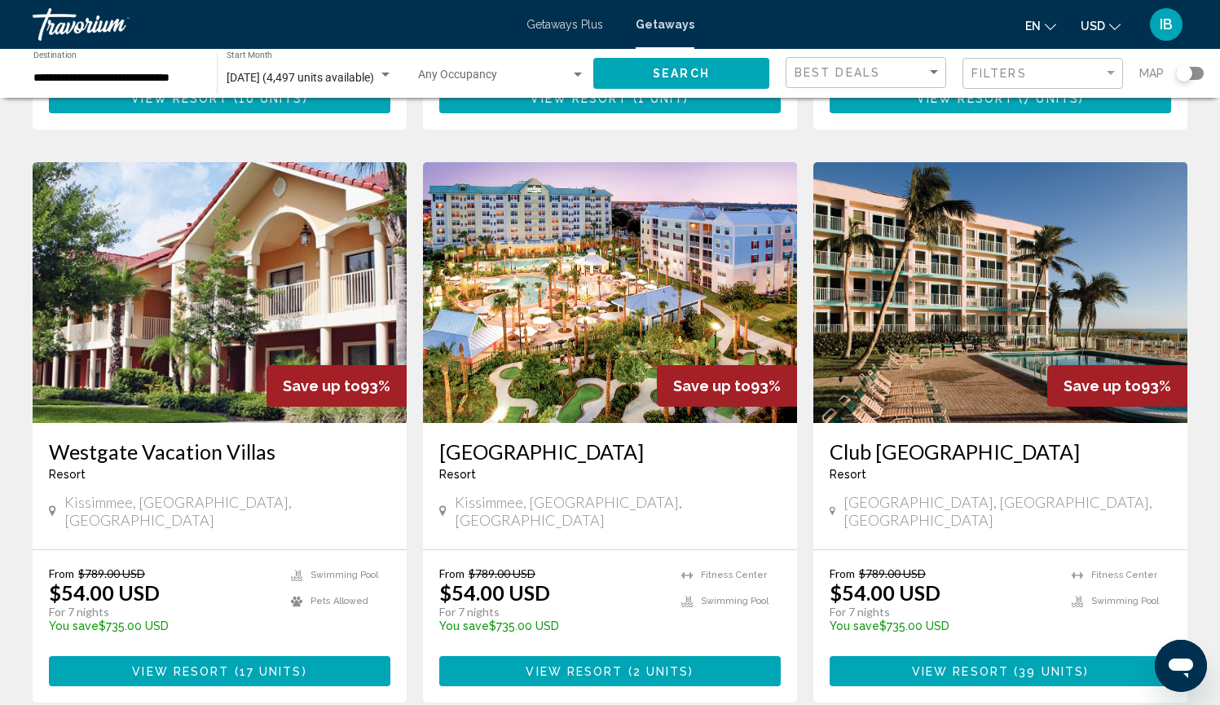
click at [909, 462] on button "View Resort ( 39 units )" at bounding box center [999, 671] width 341 height 30
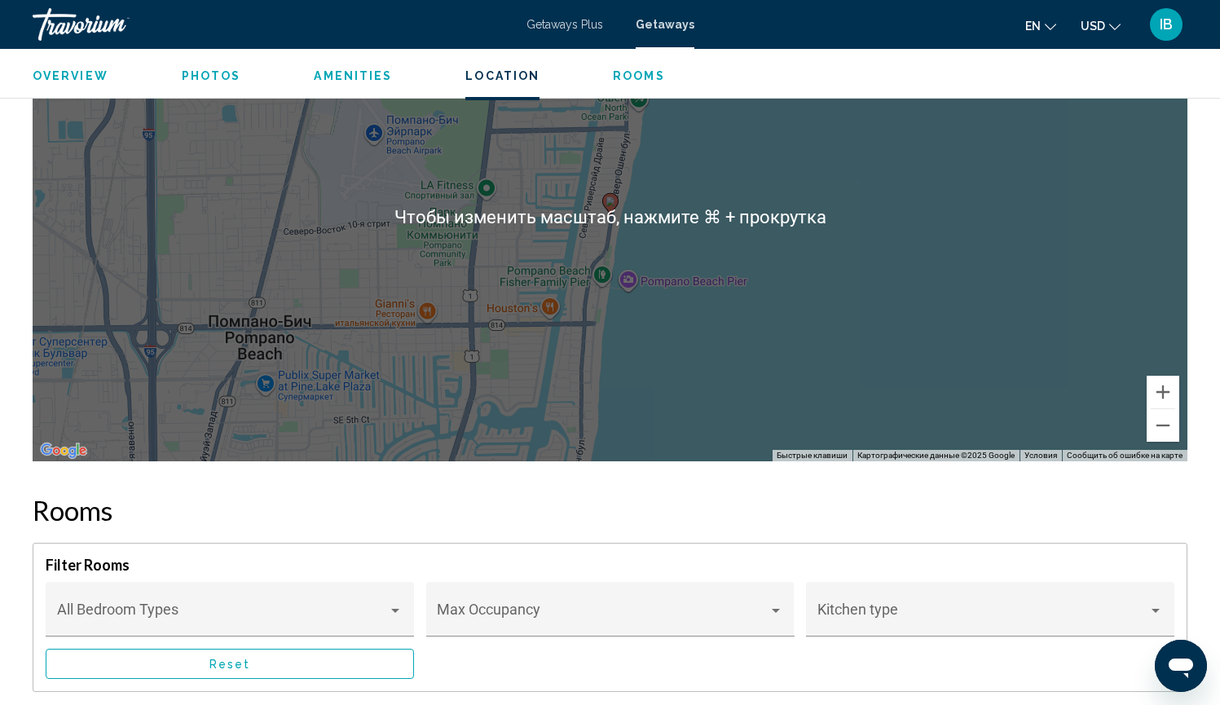
scroll to position [2764, 0]
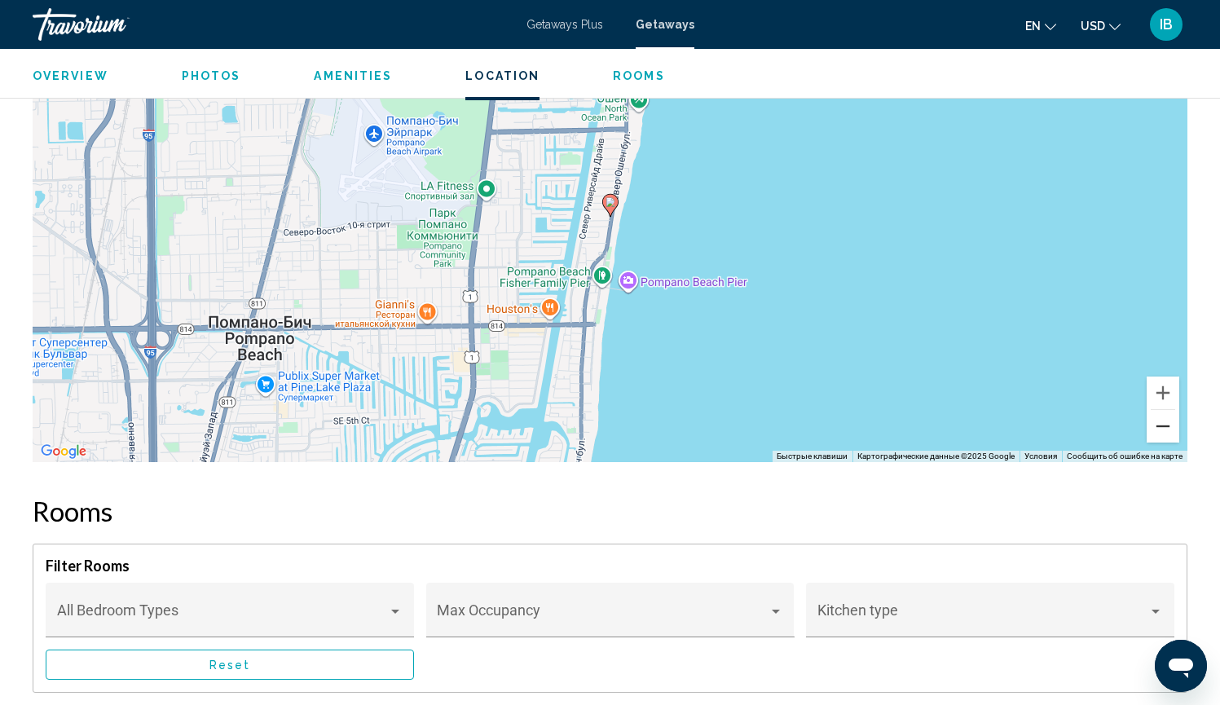
click at [1042, 436] on button "Уменьшить" at bounding box center [1162, 426] width 33 height 33
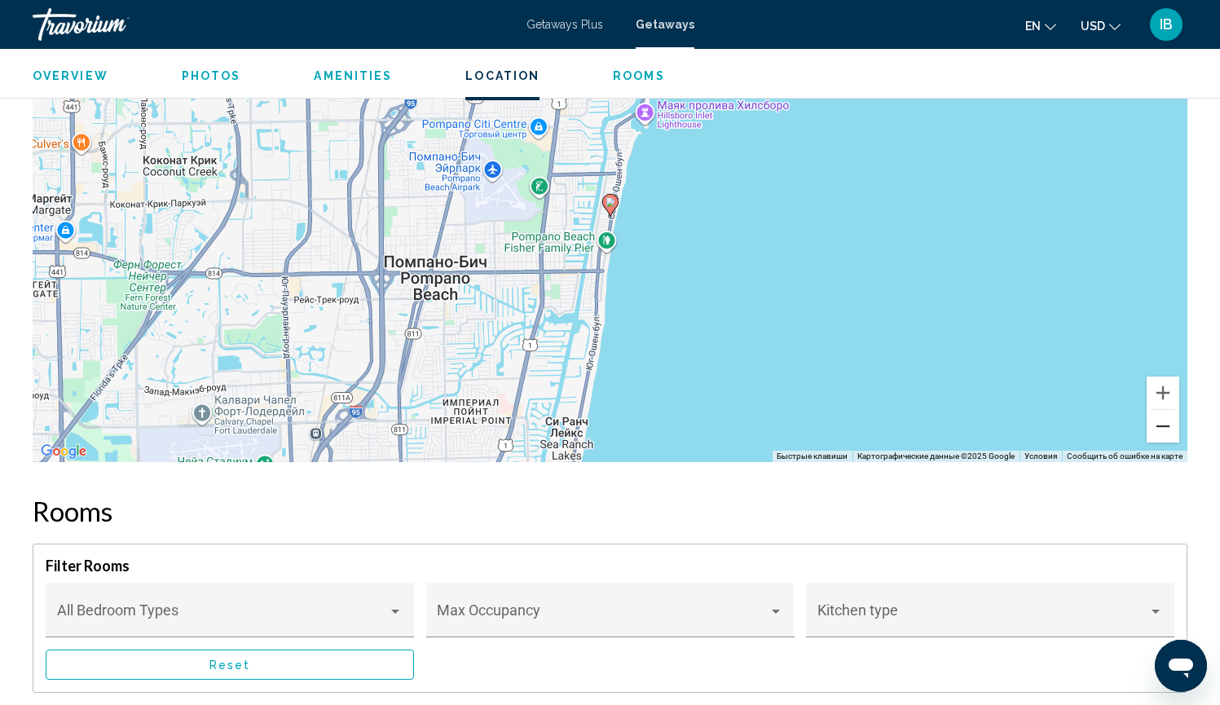
click at [1042, 436] on button "Уменьшить" at bounding box center [1162, 426] width 33 height 33
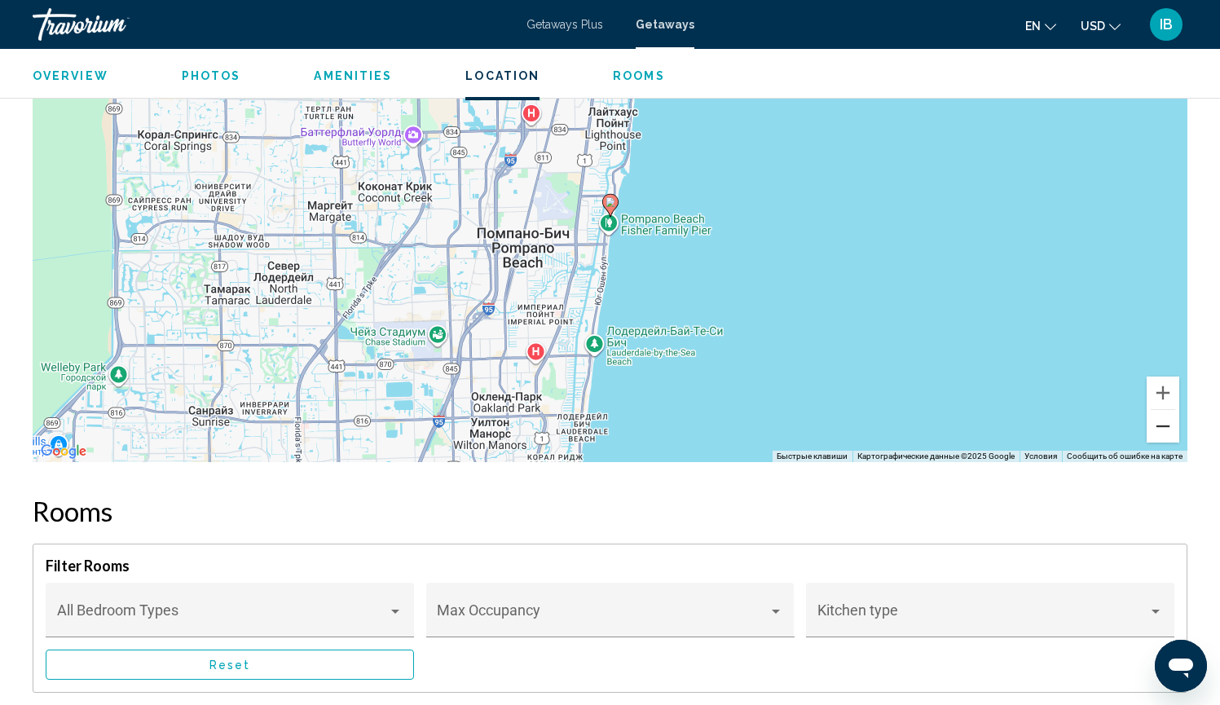
click at [1042, 436] on button "Уменьшить" at bounding box center [1162, 426] width 33 height 33
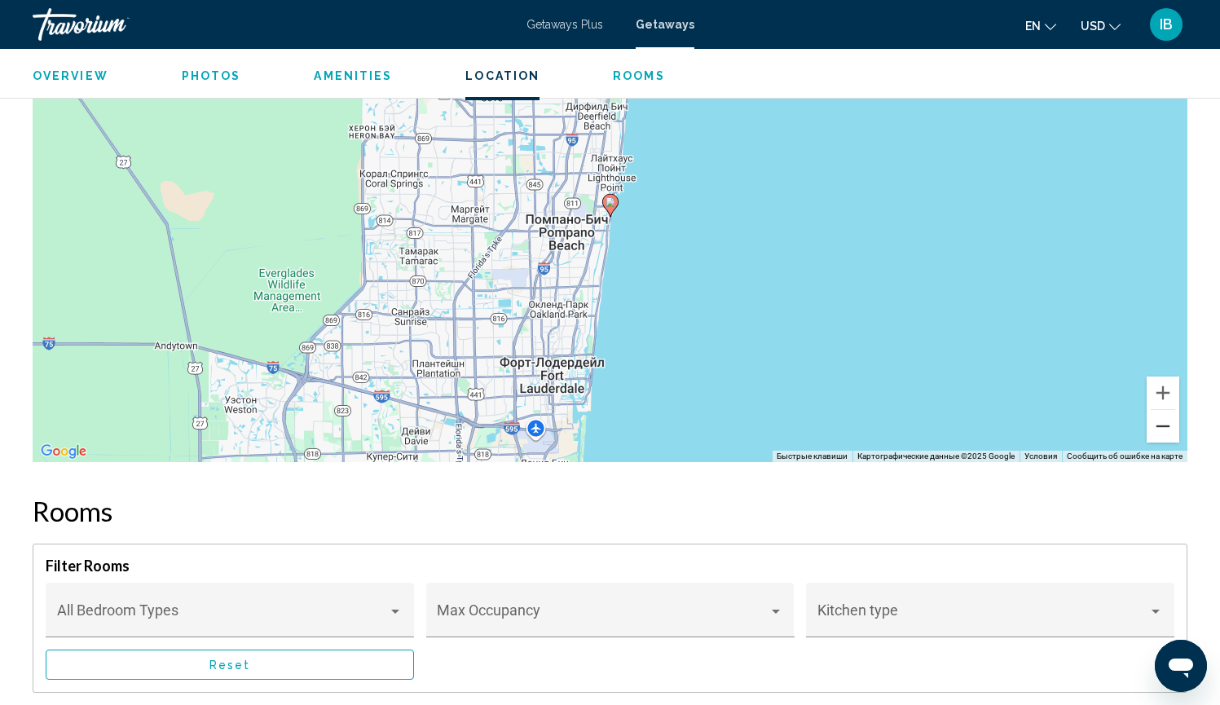
click at [1042, 436] on button "Уменьшить" at bounding box center [1162, 426] width 33 height 33
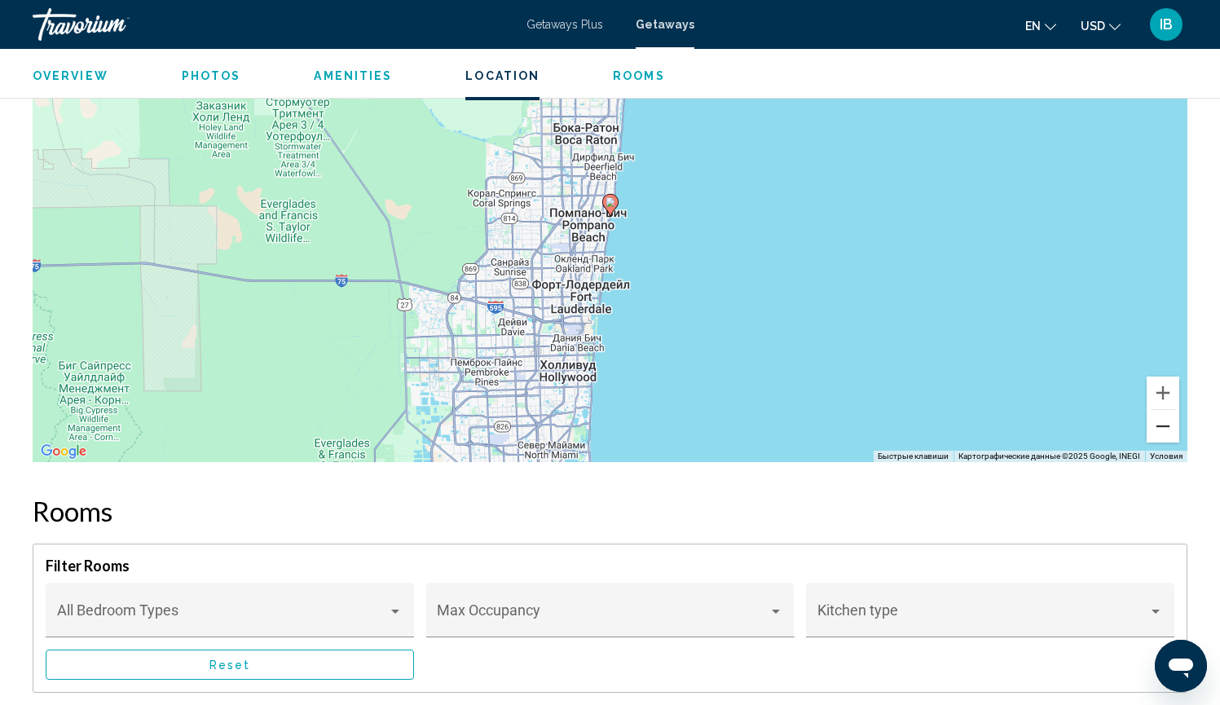
click at [1042, 436] on button "Уменьшить" at bounding box center [1162, 426] width 33 height 33
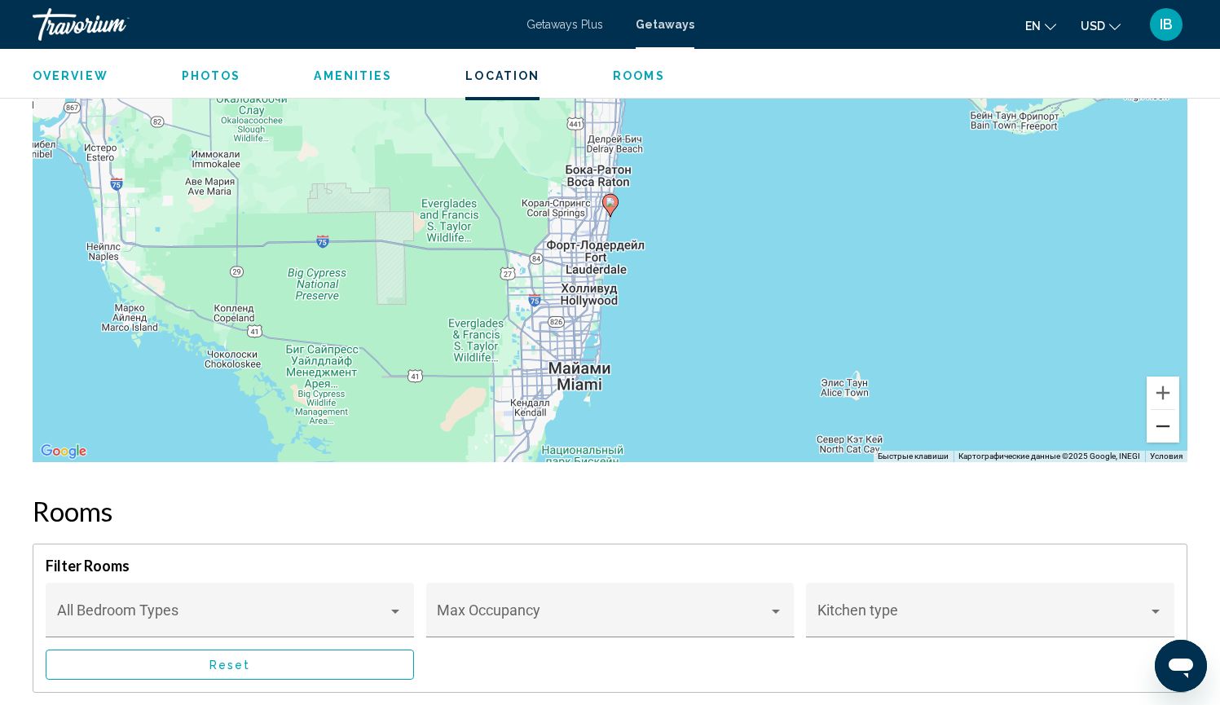
click at [1042, 436] on button "Уменьшить" at bounding box center [1162, 426] width 33 height 33
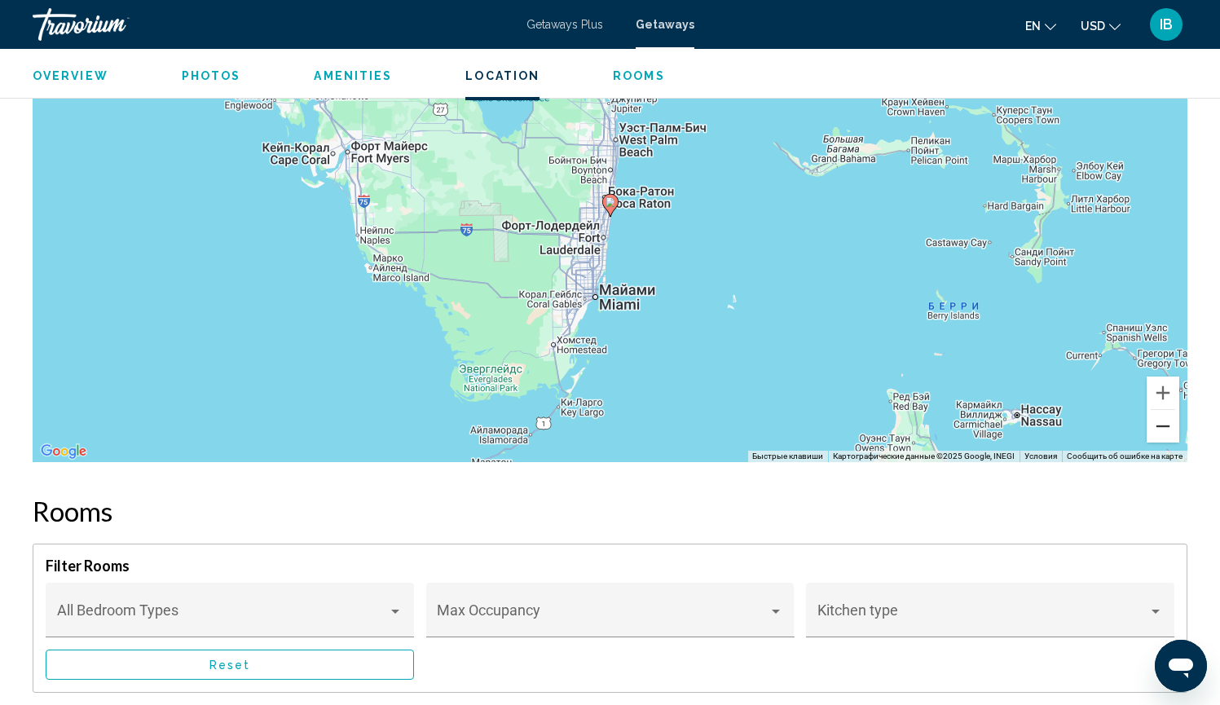
click at [1042, 436] on button "Уменьшить" at bounding box center [1162, 426] width 33 height 33
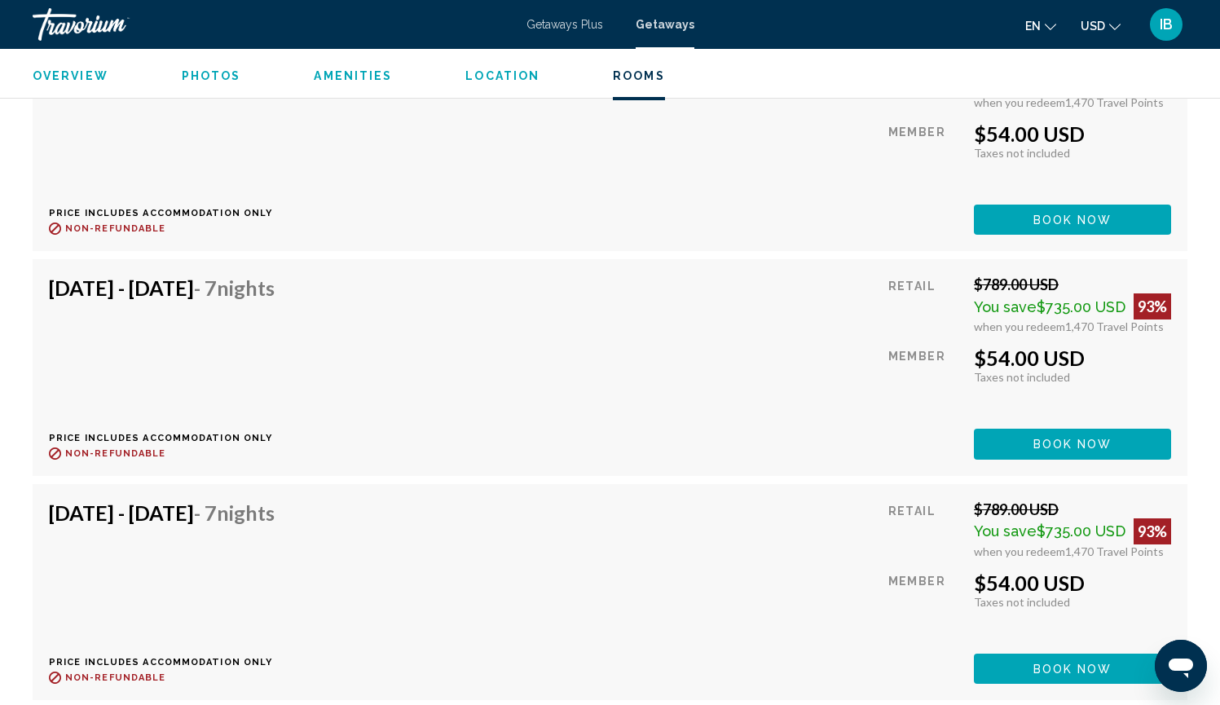
scroll to position [5350, 0]
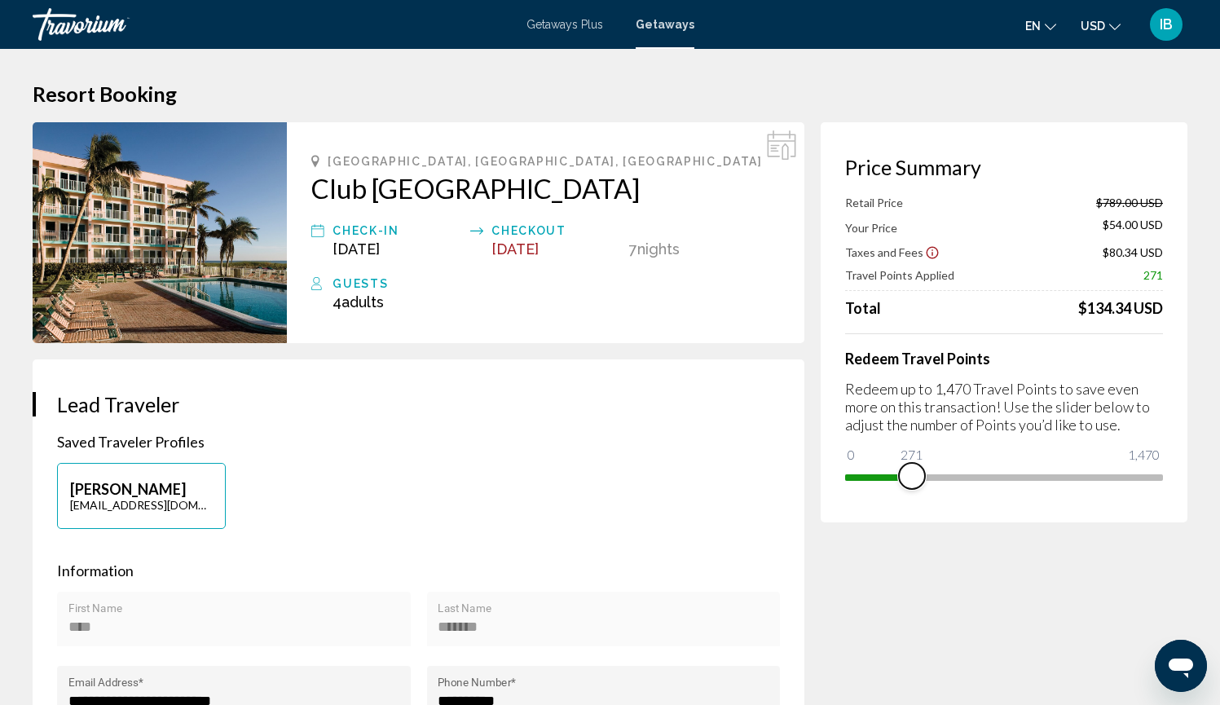
drag, startPoint x: 1150, startPoint y: 481, endPoint x: 912, endPoint y: 477, distance: 237.9
click at [912, 462] on span "Main content" at bounding box center [912, 476] width 26 height 26
